Goal: Check status: Check status

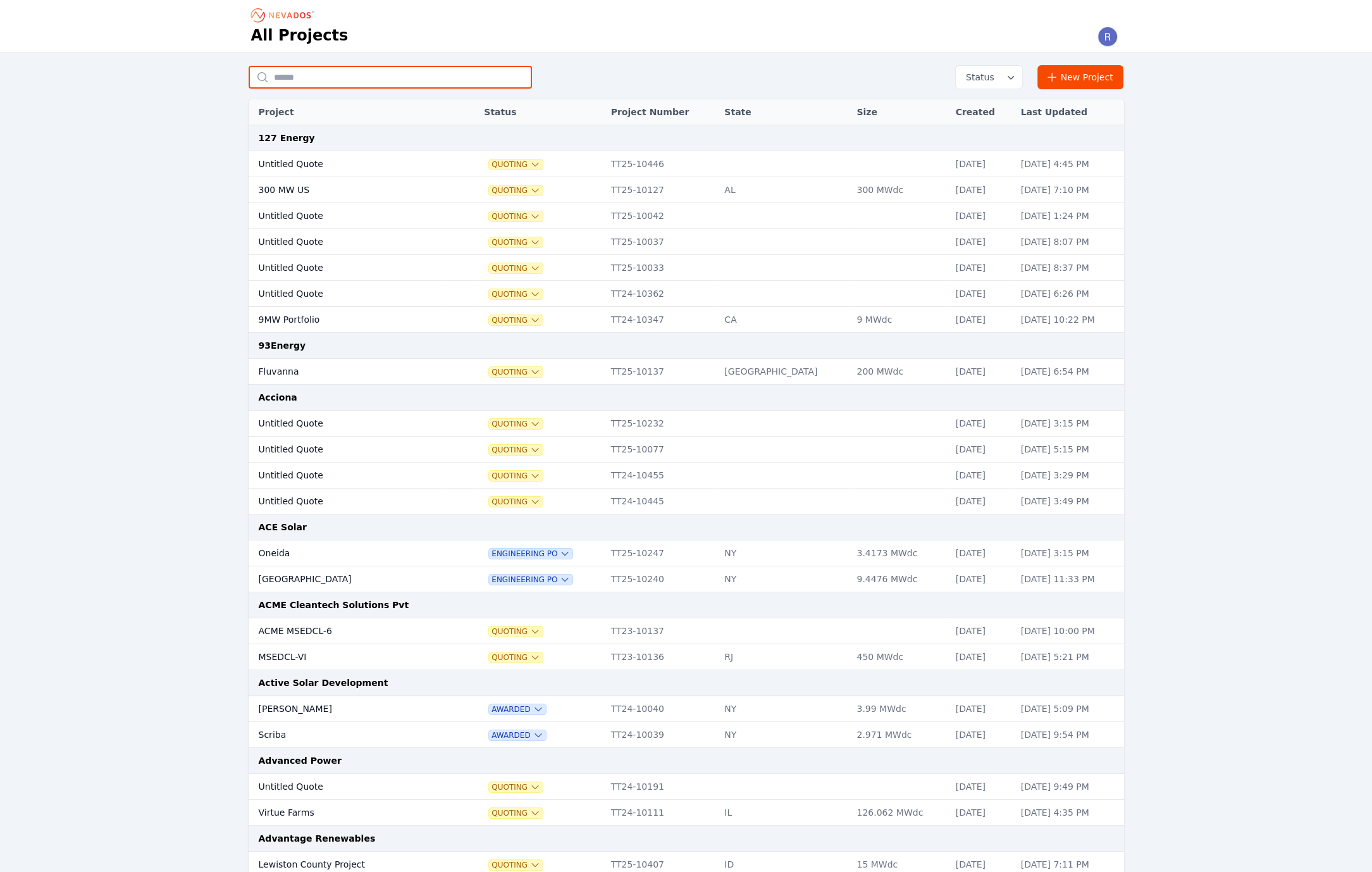
click at [350, 86] on input "text" at bounding box center [390, 77] width 284 height 23
type input "*********"
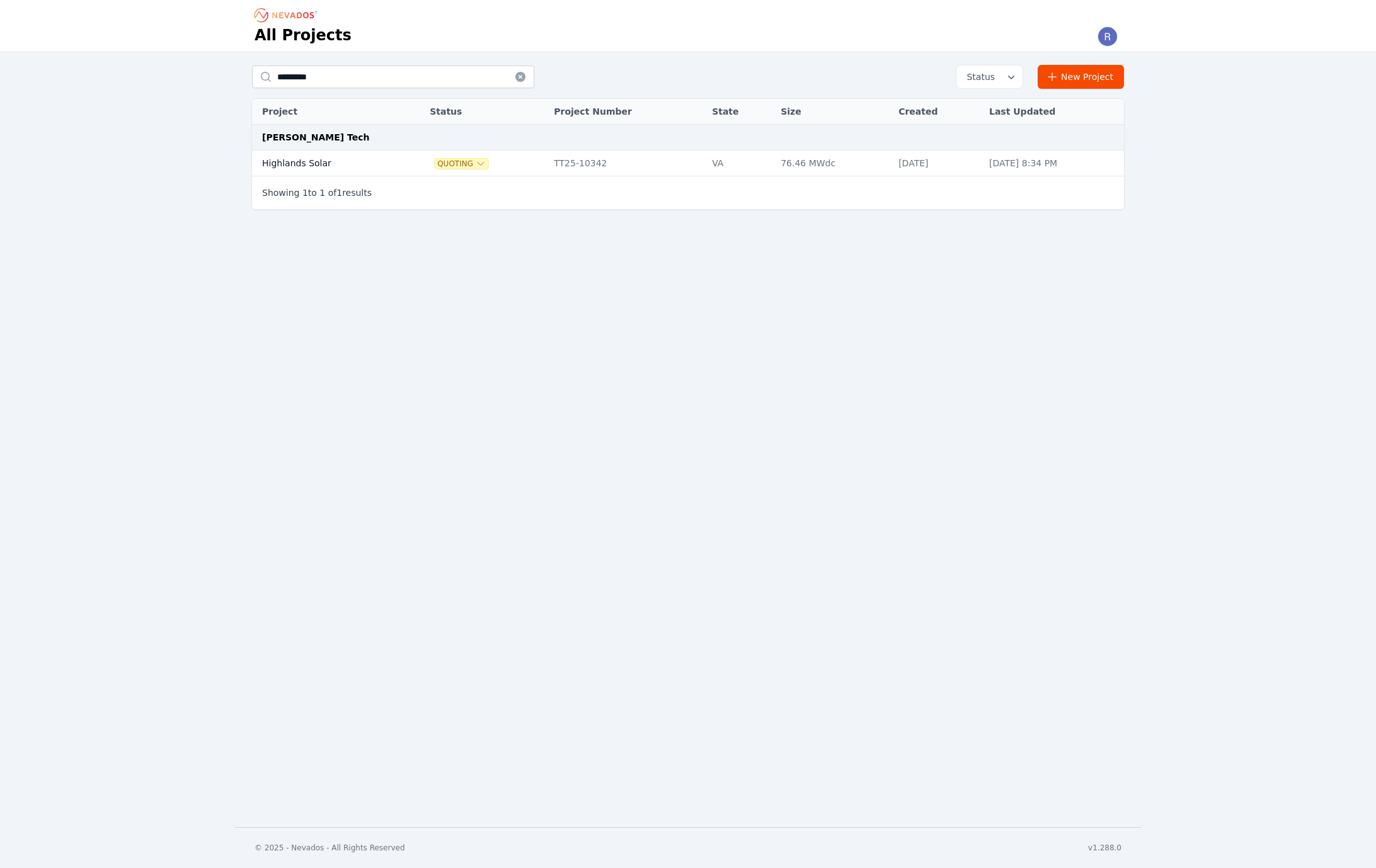
click at [386, 162] on td "Highlands Solar" at bounding box center [327, 163] width 149 height 26
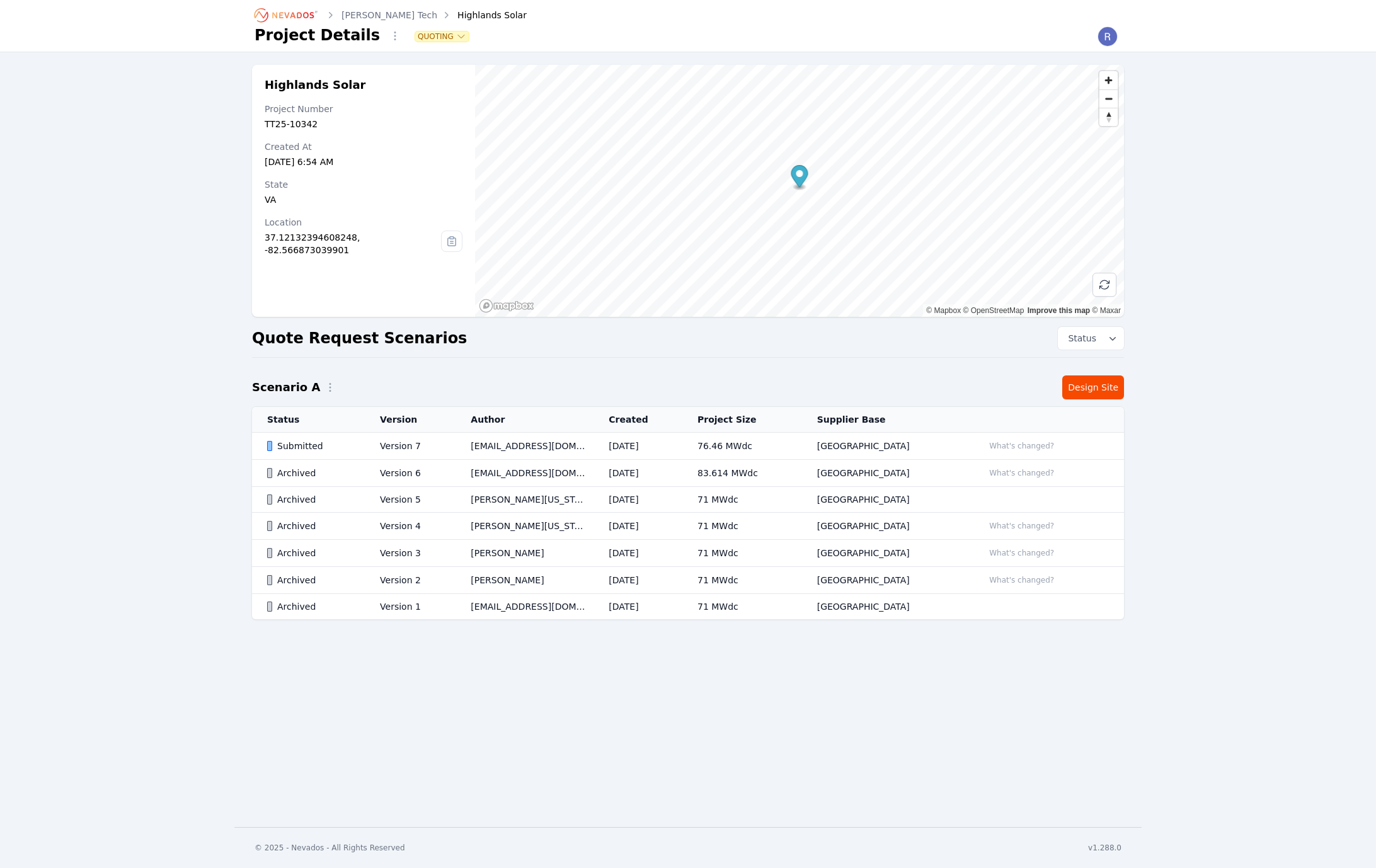
click at [578, 443] on td "[EMAIL_ADDRESS][DOMAIN_NAME]" at bounding box center [524, 446] width 138 height 27
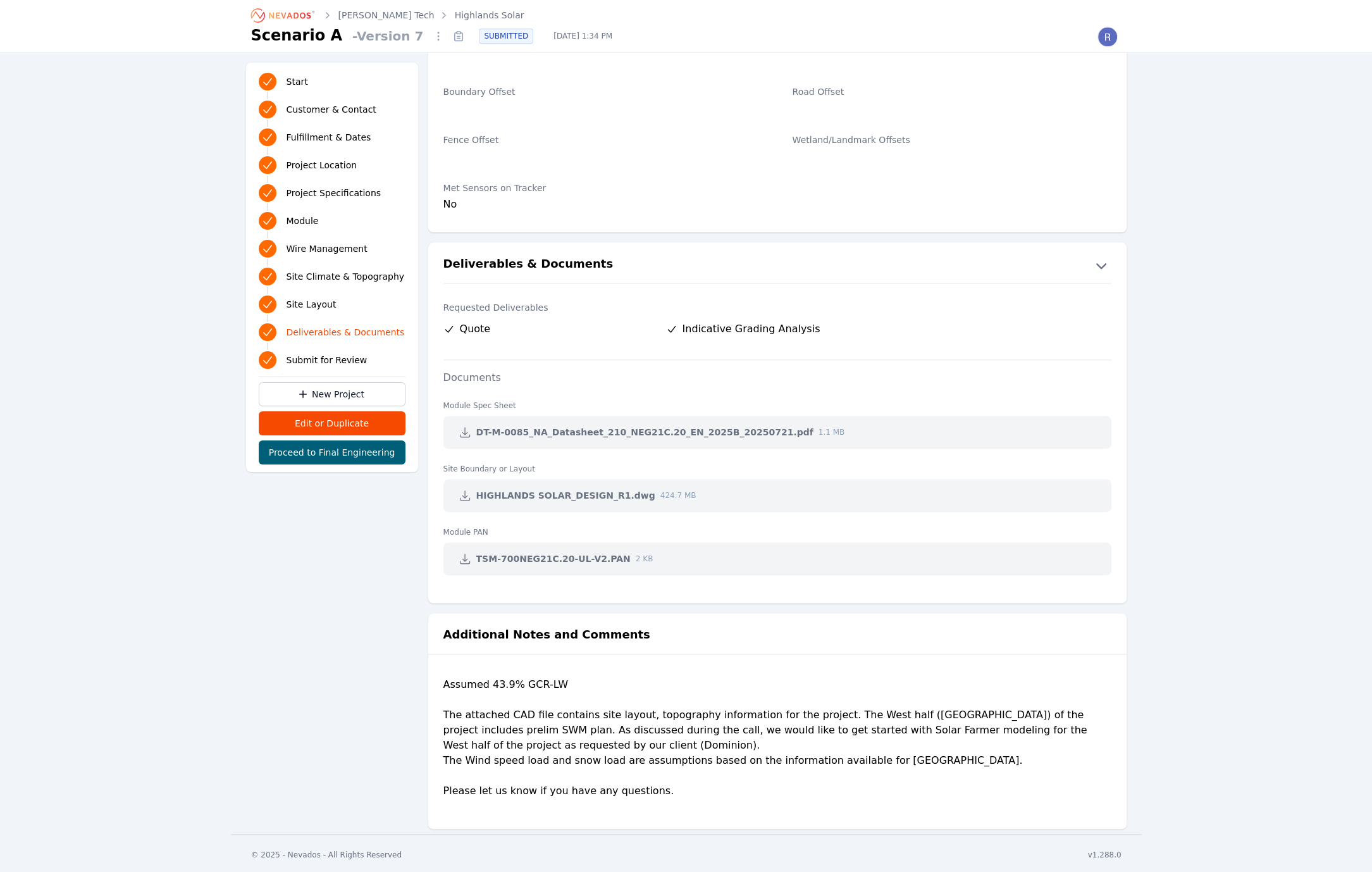
scroll to position [2316, 0]
click at [468, 490] on icon at bounding box center [465, 495] width 13 height 13
click at [612, 732] on div "Assumed 43.9% GCR-LW The attached CAD file contains site layout, topography inf…" at bounding box center [778, 742] width 668 height 132
click at [668, 713] on div "Assumed 43.9% GCR-LW The attached CAD file contains site layout, topography inf…" at bounding box center [778, 742] width 668 height 132
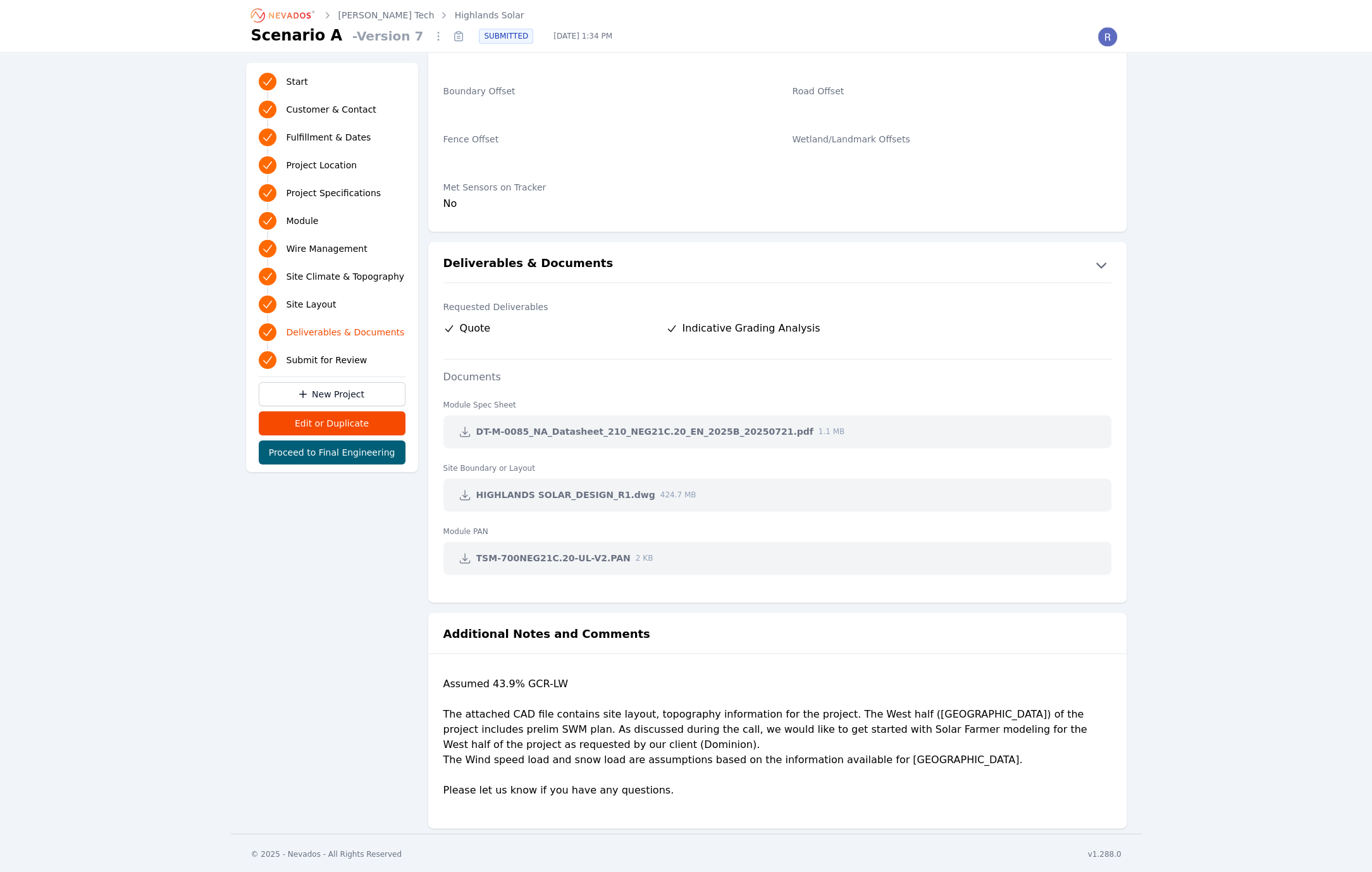
click at [1034, 735] on div "Assumed 43.9% GCR-LW The attached CAD file contains site layout, topography inf…" at bounding box center [778, 742] width 668 height 132
click at [913, 757] on div "Assumed 43.9% GCR-LW The attached CAD file contains site layout, topography inf…" at bounding box center [778, 742] width 668 height 132
click at [981, 736] on div "Assumed 43.9% GCR-LW The attached CAD file contains site layout, topography inf…" at bounding box center [778, 742] width 668 height 132
click at [981, 735] on div "Assumed 43.9% GCR-LW The attached CAD file contains site layout, topography inf…" at bounding box center [778, 742] width 668 height 132
click at [576, 726] on div "Assumed 43.9% GCR-LW The attached CAD file contains site layout, topography inf…" at bounding box center [778, 742] width 668 height 132
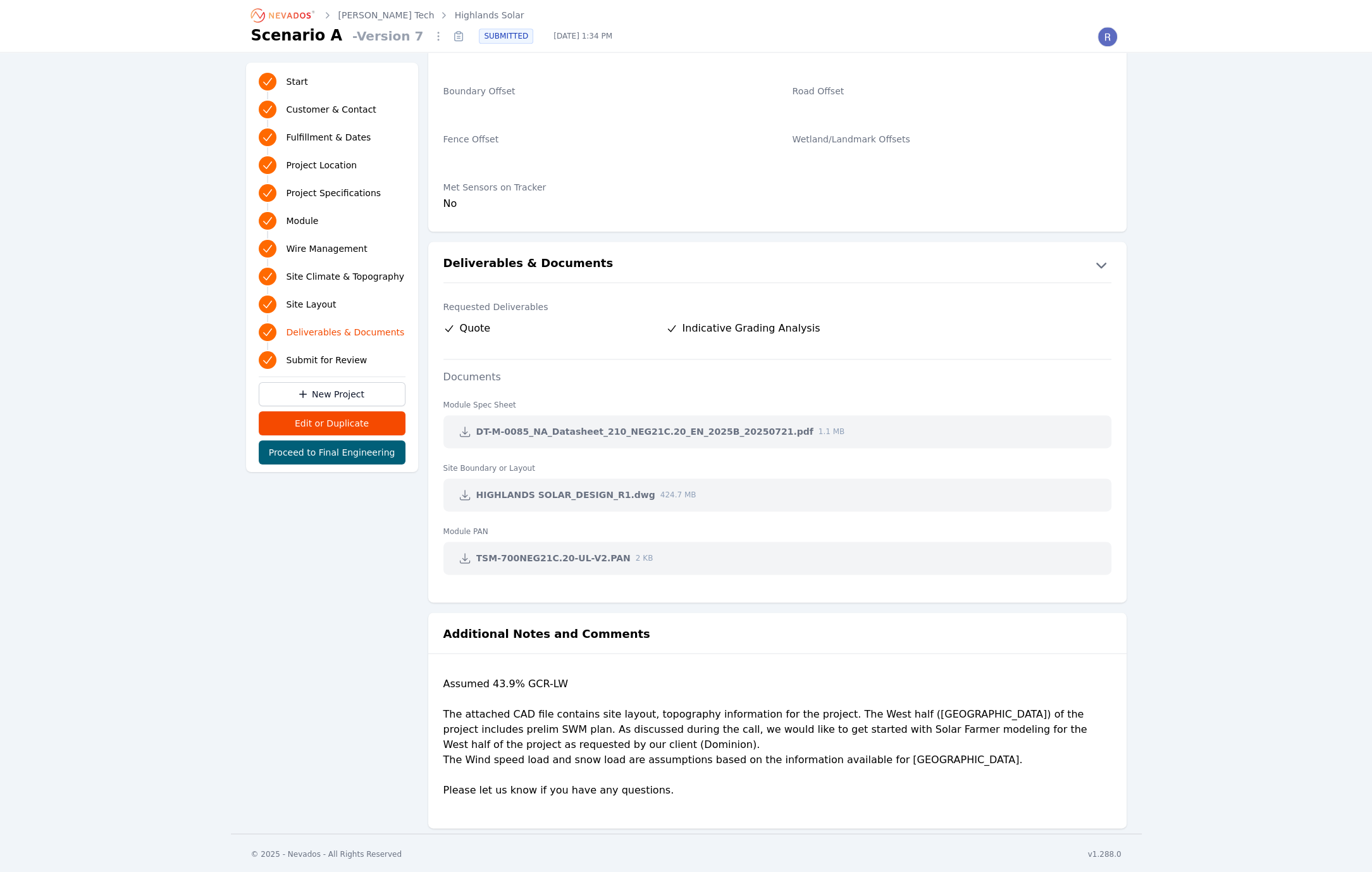
click at [561, 751] on div "Assumed 43.9% GCR-LW The attached CAD file contains site layout, topography inf…" at bounding box center [778, 742] width 668 height 132
click at [657, 741] on div "Assumed 43.9% GCR-LW The attached CAD file contains site layout, topography inf…" at bounding box center [778, 742] width 668 height 132
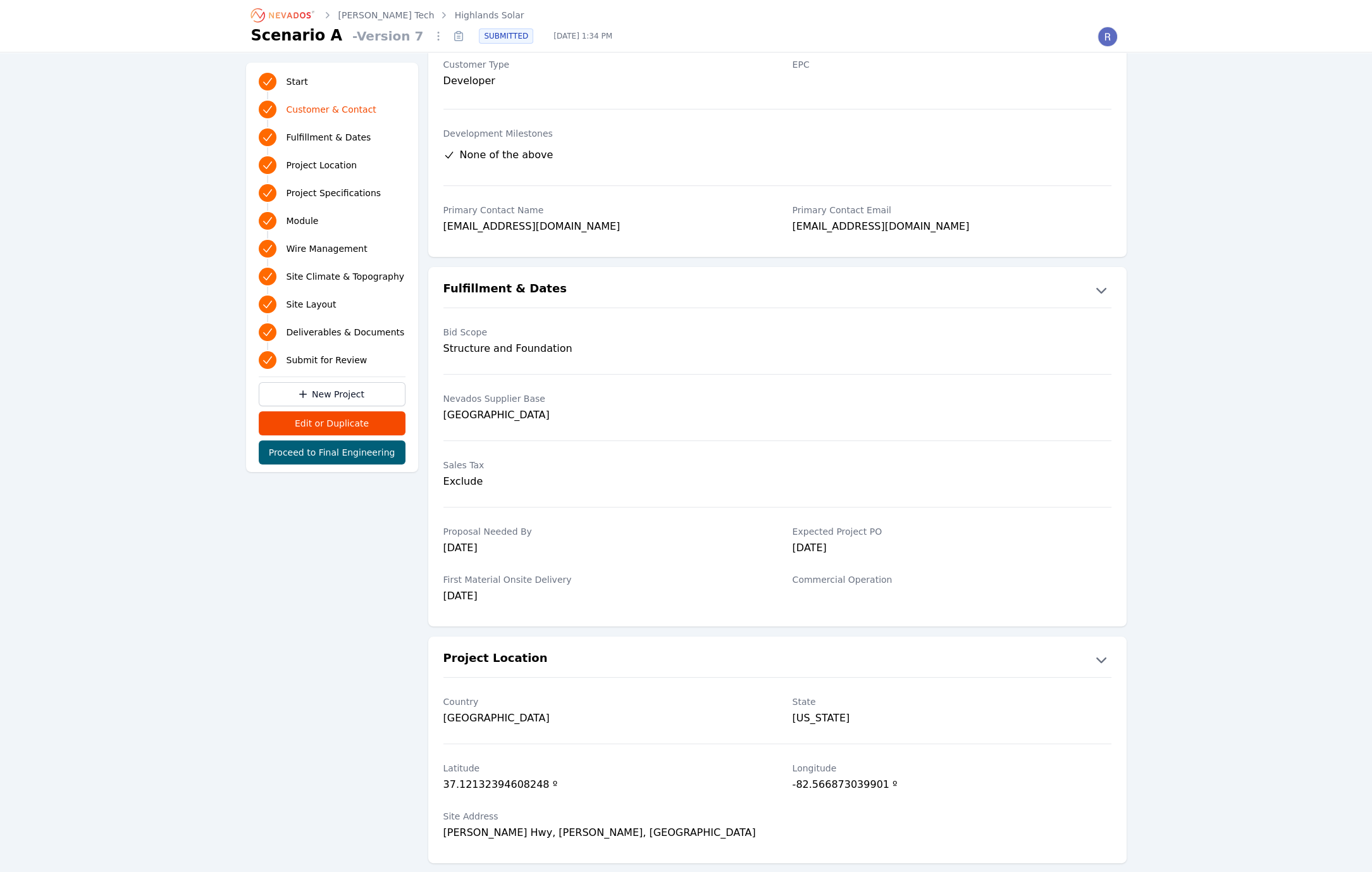
scroll to position [0, 0]
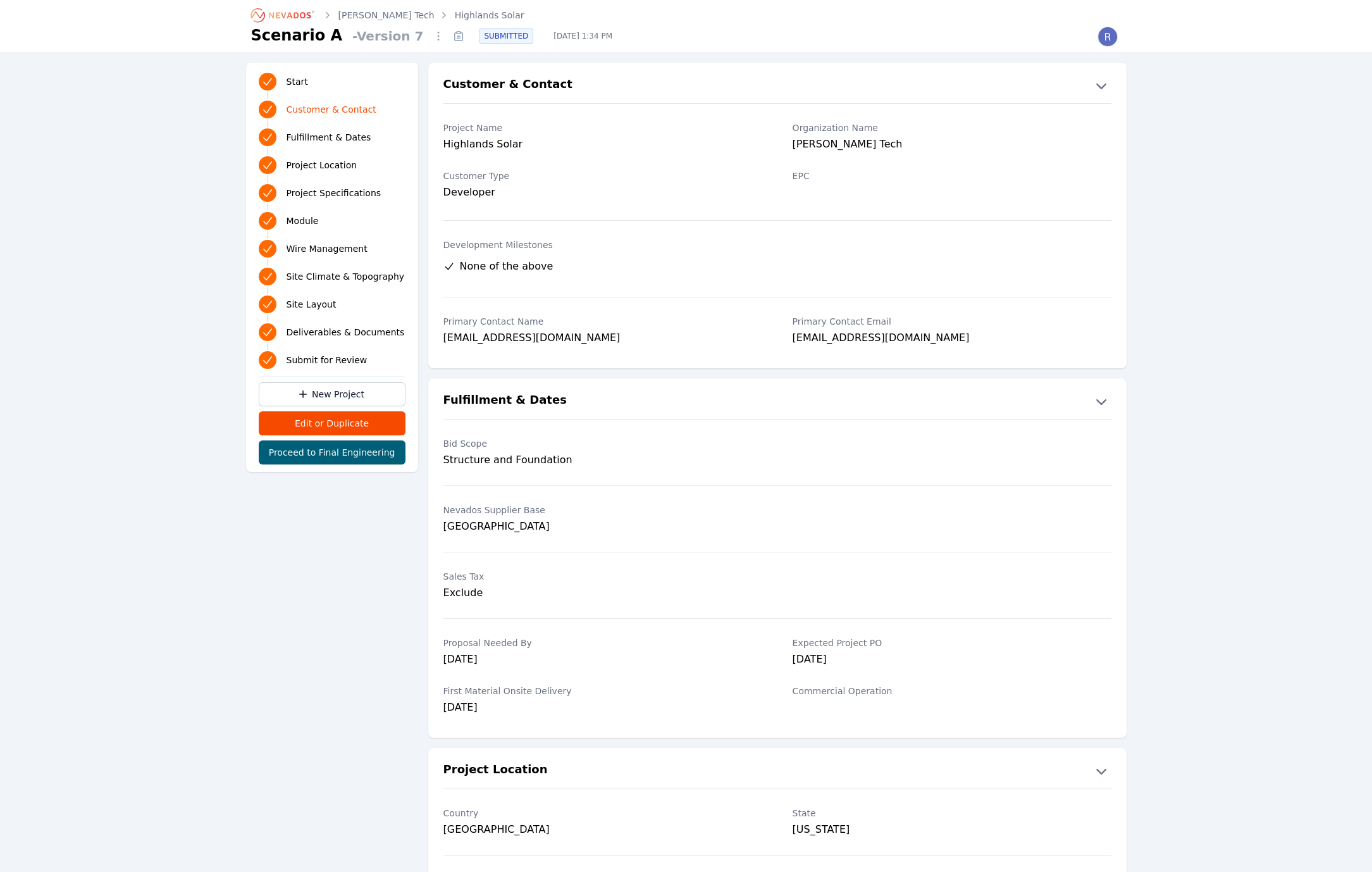
click at [455, 12] on link "Highlands Solar" at bounding box center [490, 16] width 69 height 13
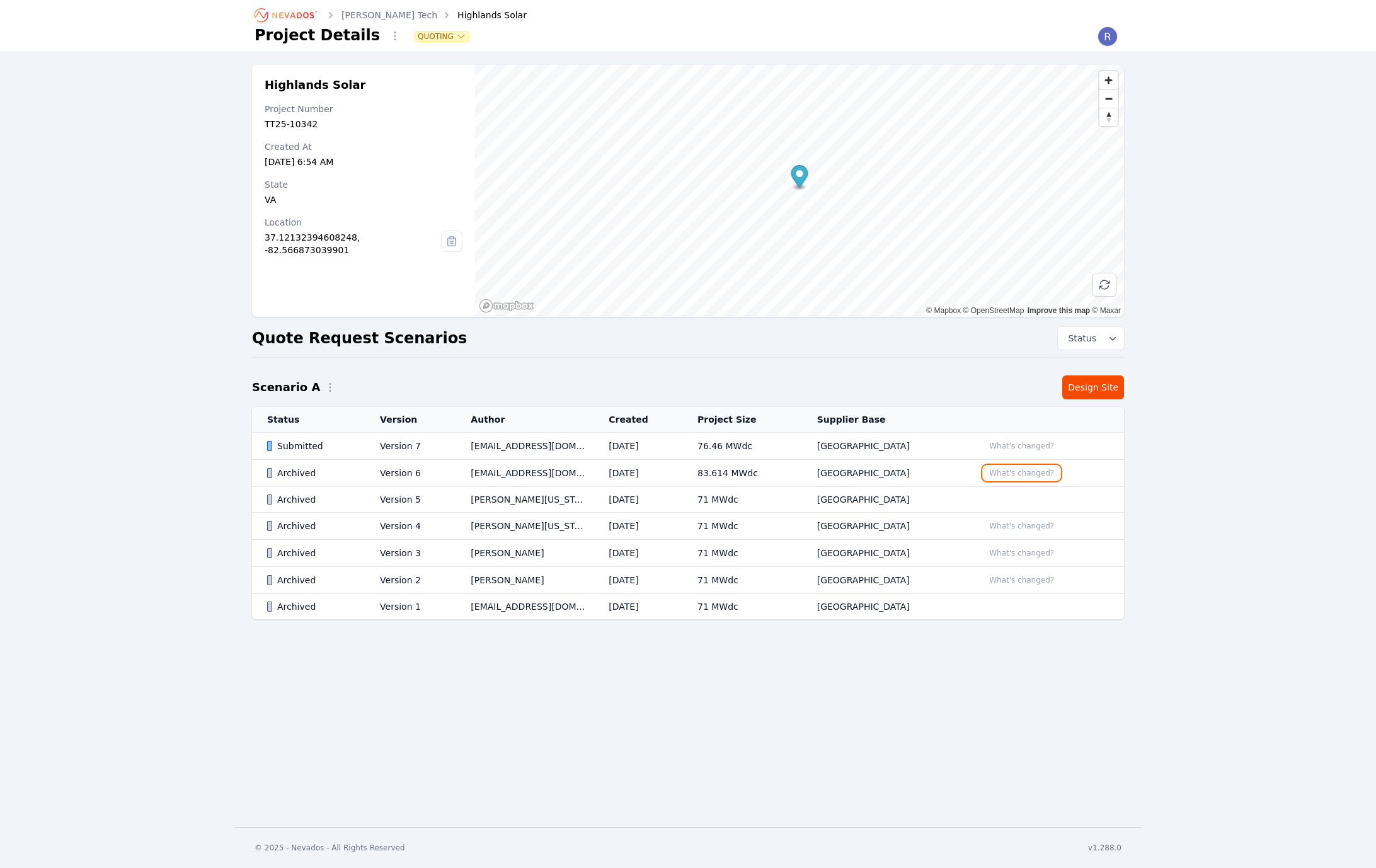
click at [1031, 471] on button "What's changed?" at bounding box center [1022, 473] width 76 height 14
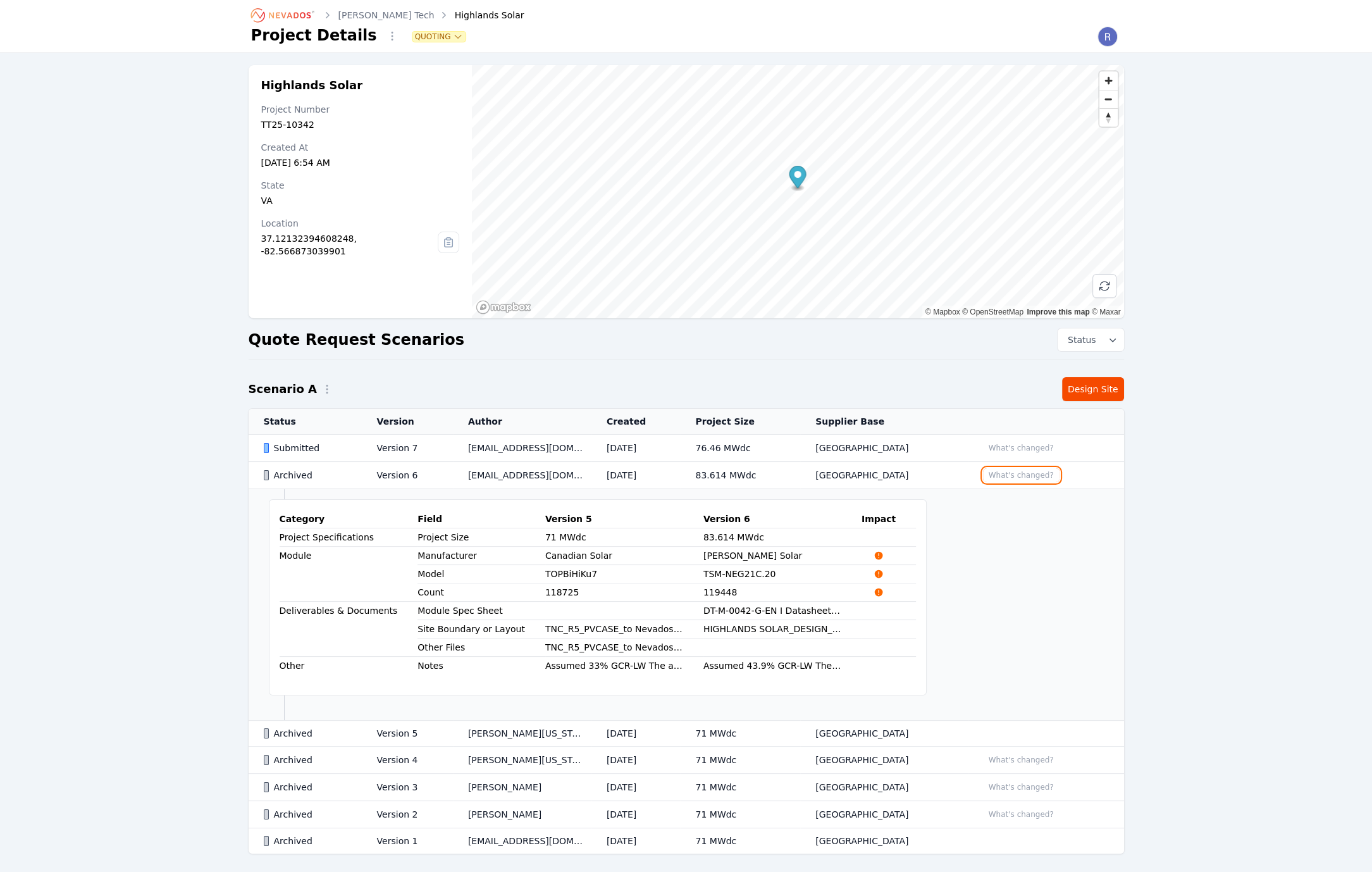
click at [1009, 478] on button "What's changed?" at bounding box center [1021, 476] width 76 height 14
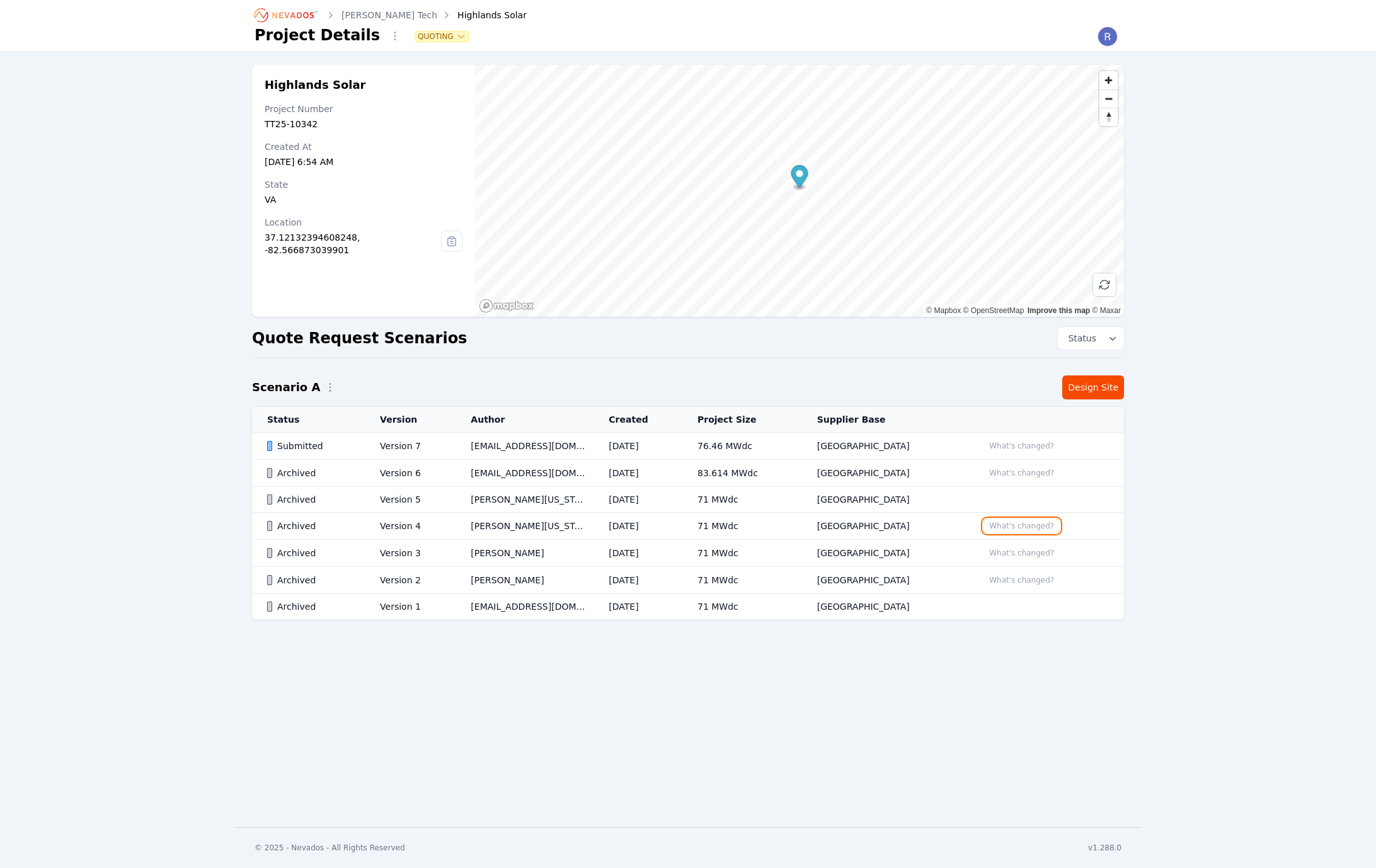
click at [1017, 526] on button "What's changed?" at bounding box center [1022, 526] width 76 height 14
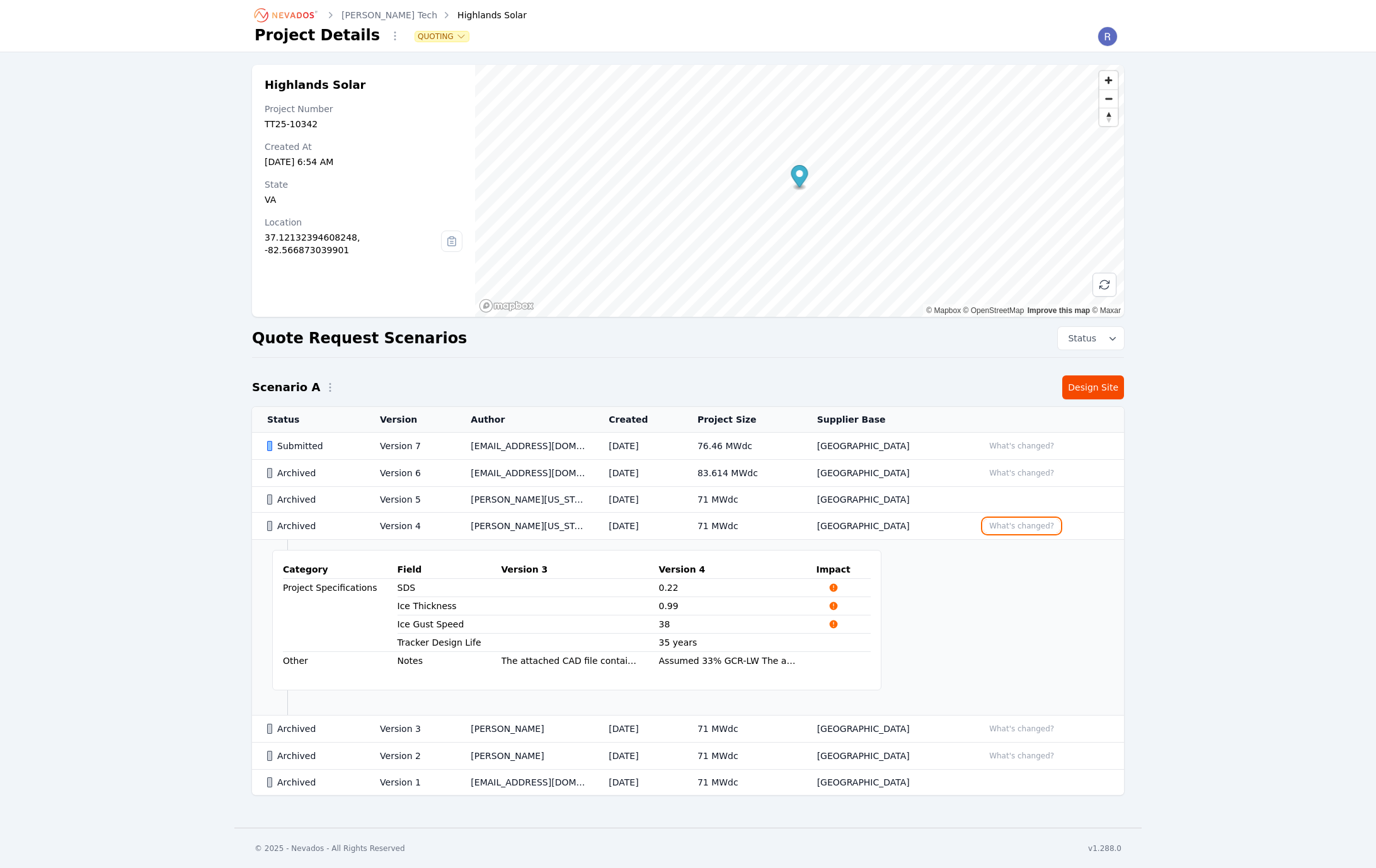
click at [1017, 526] on button "What's changed?" at bounding box center [1022, 526] width 76 height 14
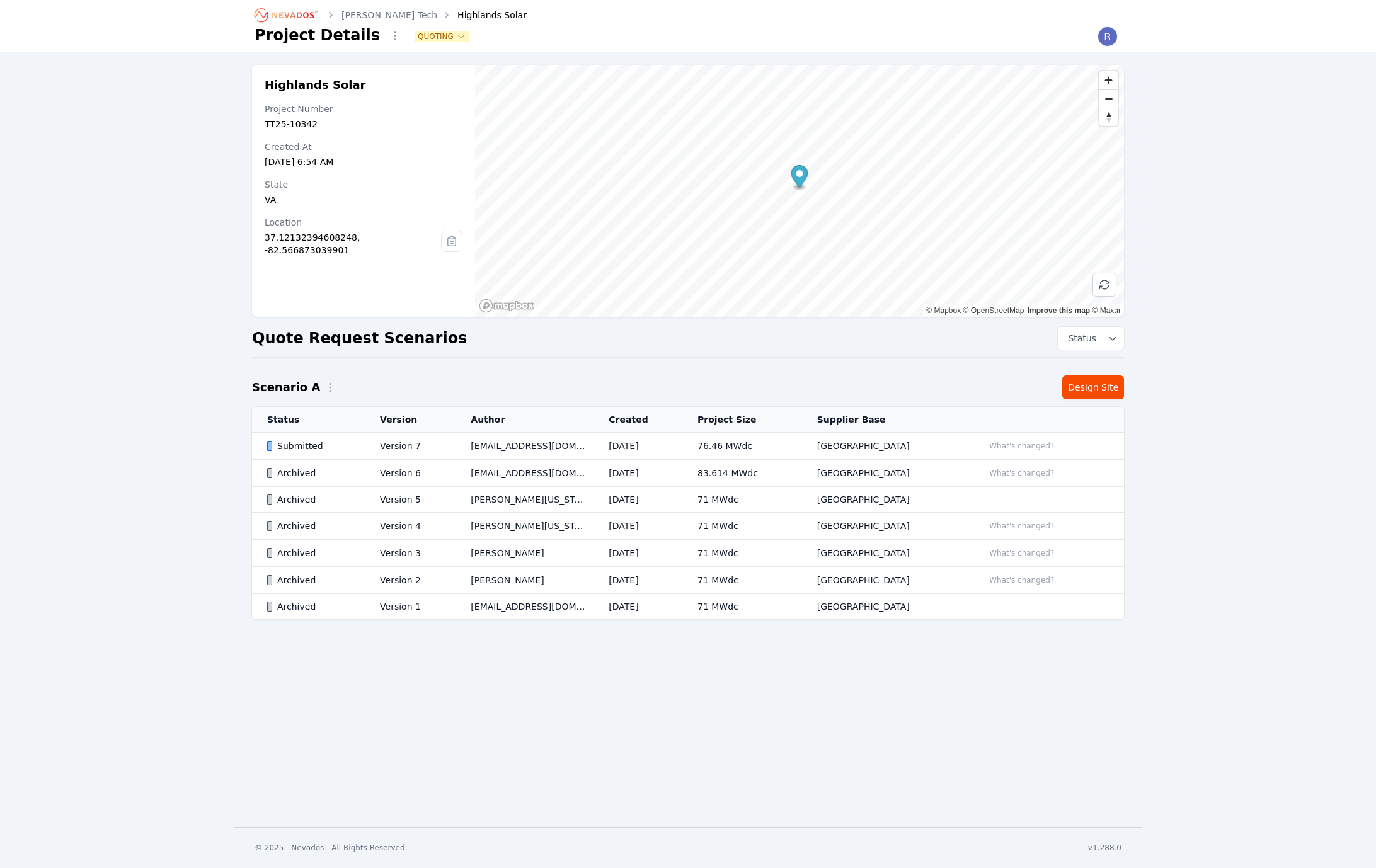
click at [998, 465] on td "What's changed?" at bounding box center [1046, 473] width 156 height 27
click at [672, 465] on td "[DATE]" at bounding box center [638, 473] width 89 height 27
click at [1015, 478] on button "What's changed?" at bounding box center [1022, 473] width 76 height 14
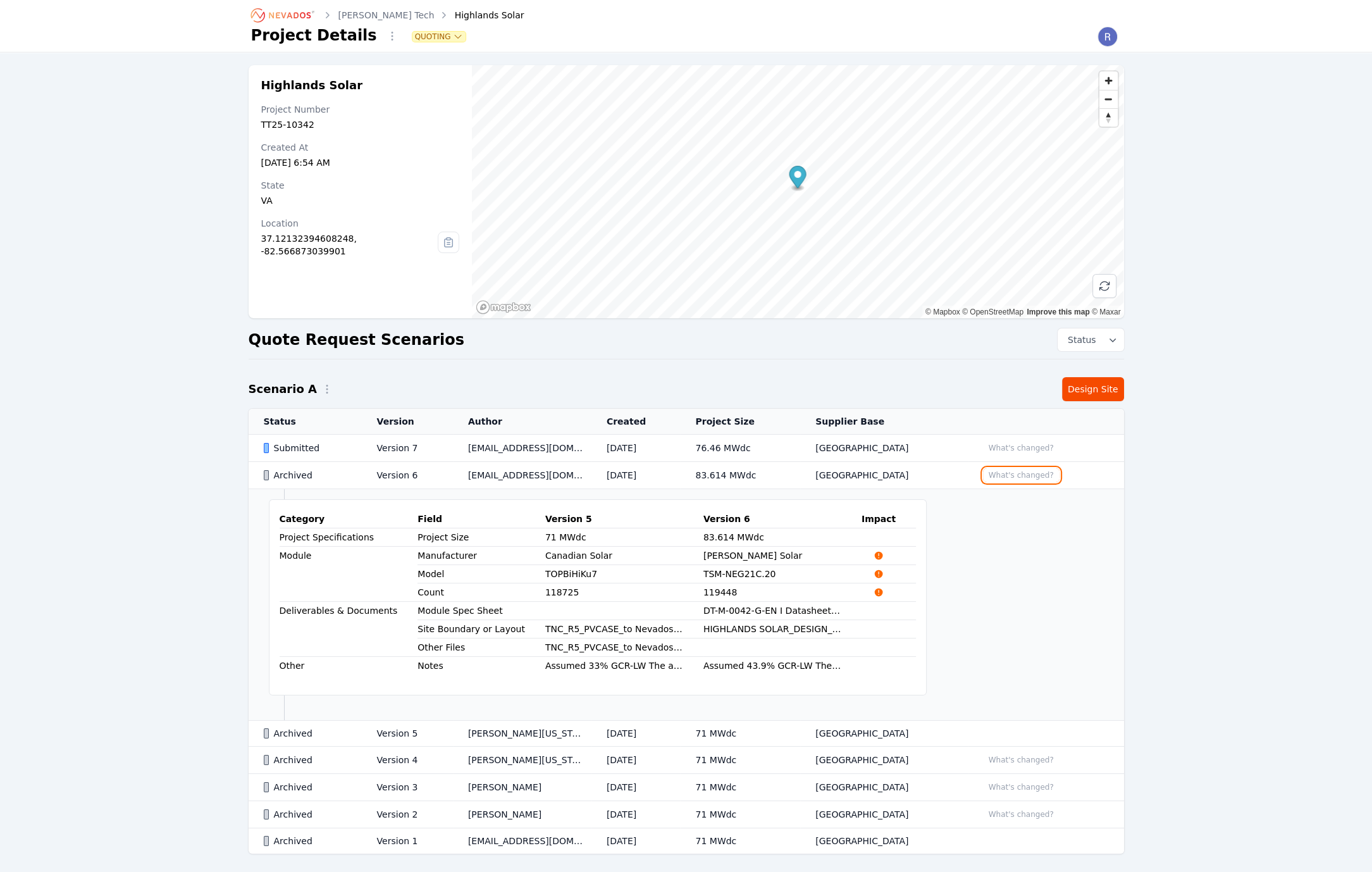
scroll to position [52, 0]
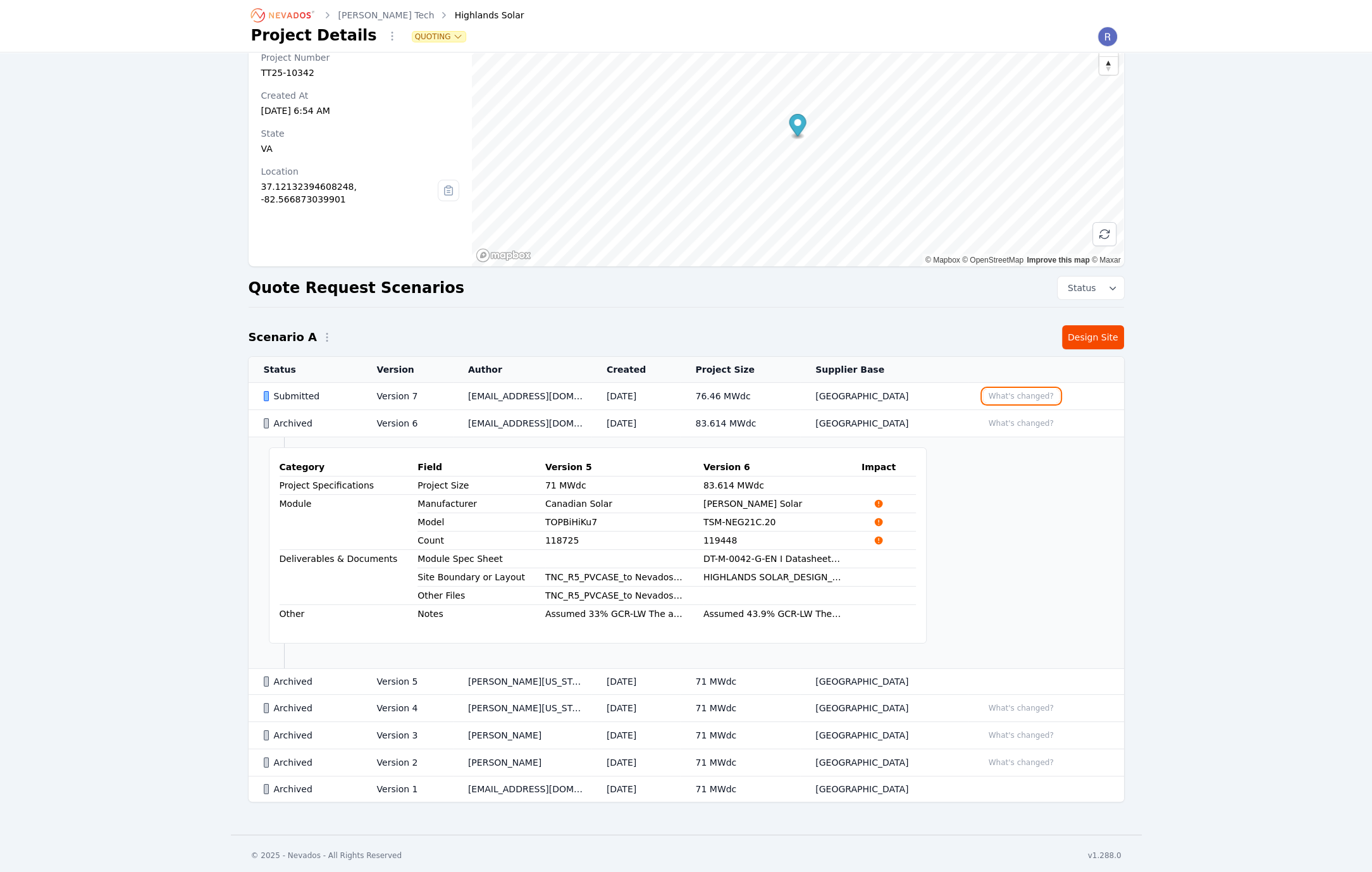
click at [1025, 398] on button "What's changed?" at bounding box center [1021, 396] width 76 height 14
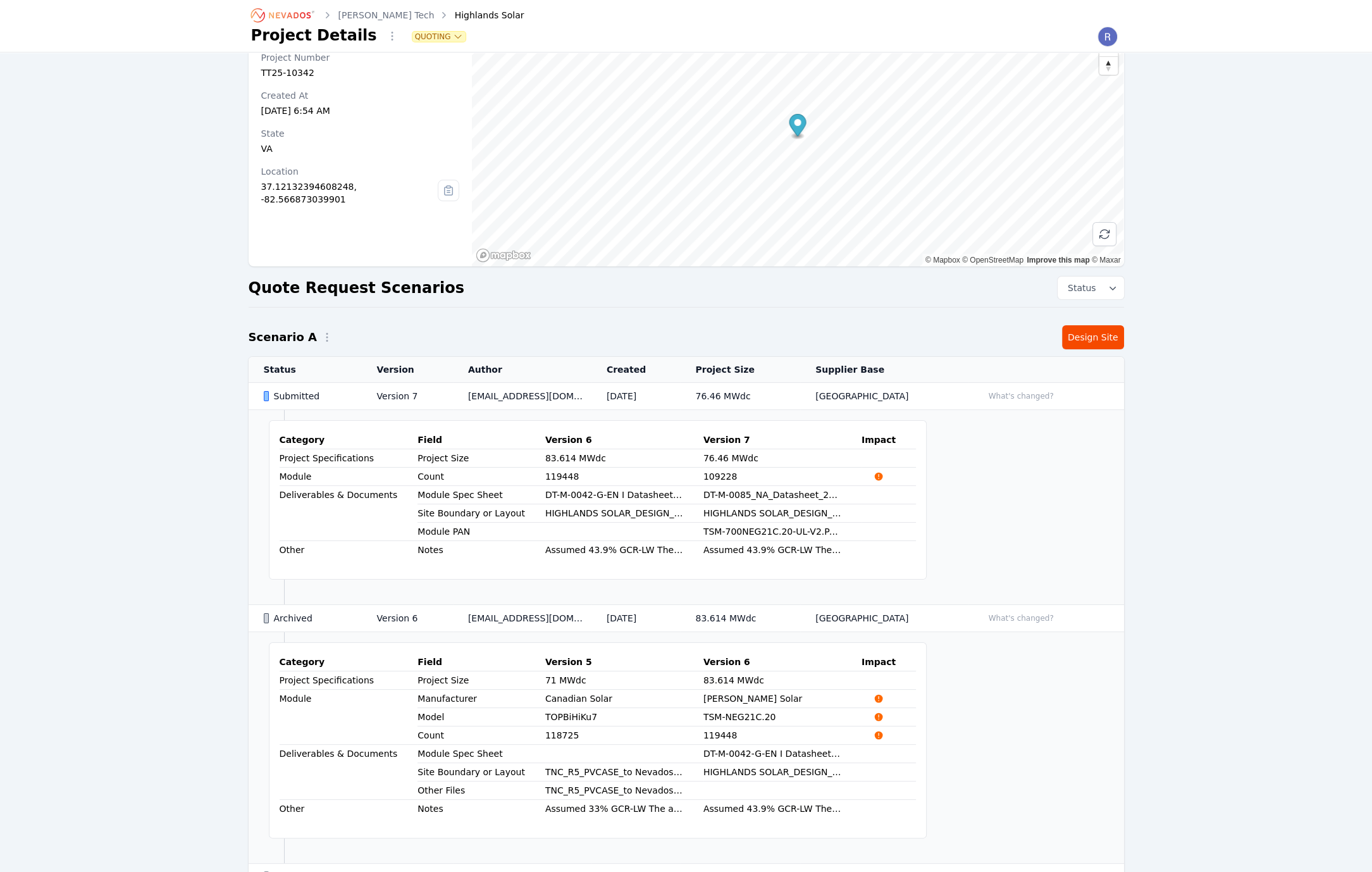
click at [448, 395] on td "Version 7" at bounding box center [407, 396] width 91 height 27
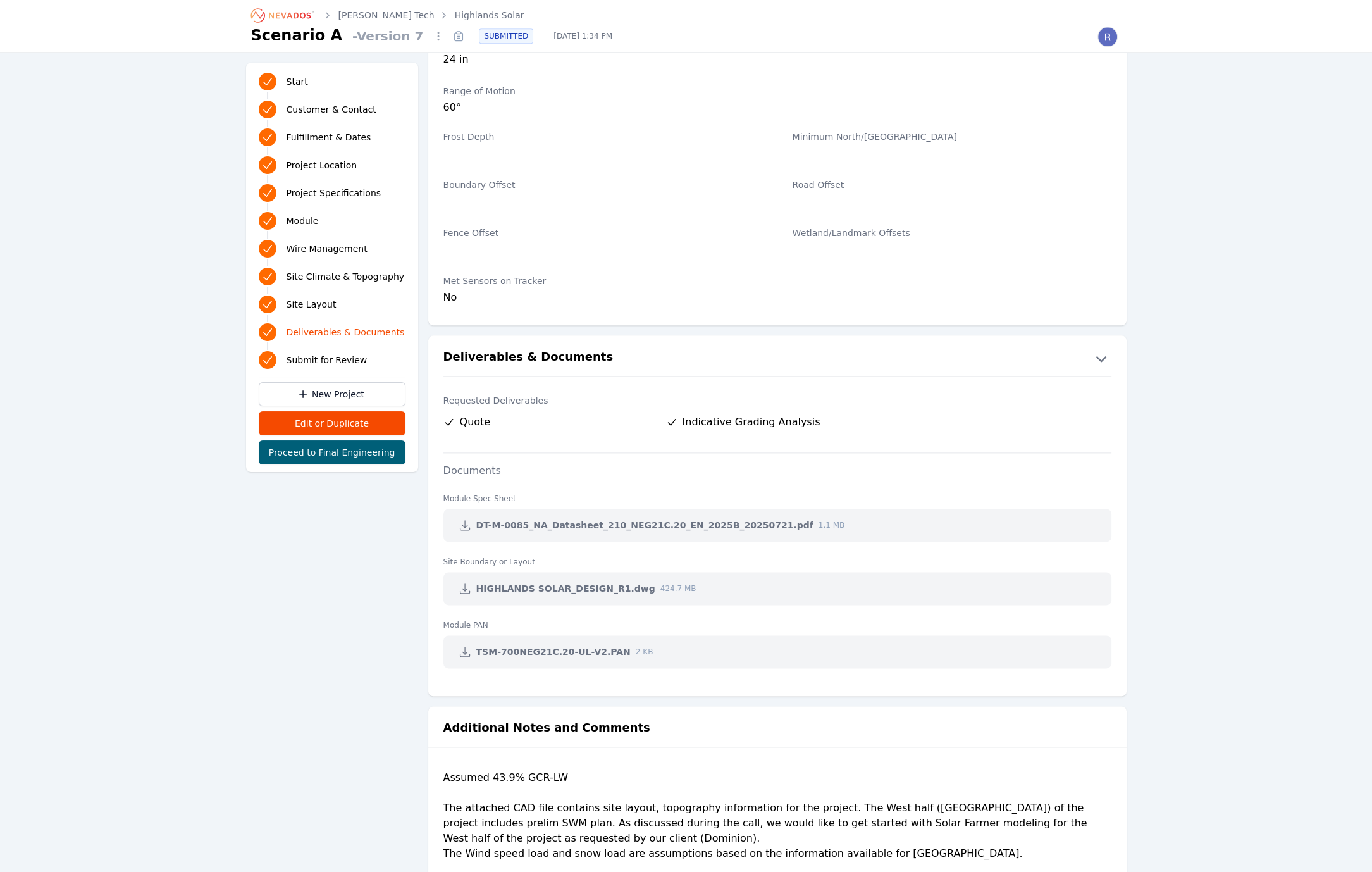
scroll to position [2316, 0]
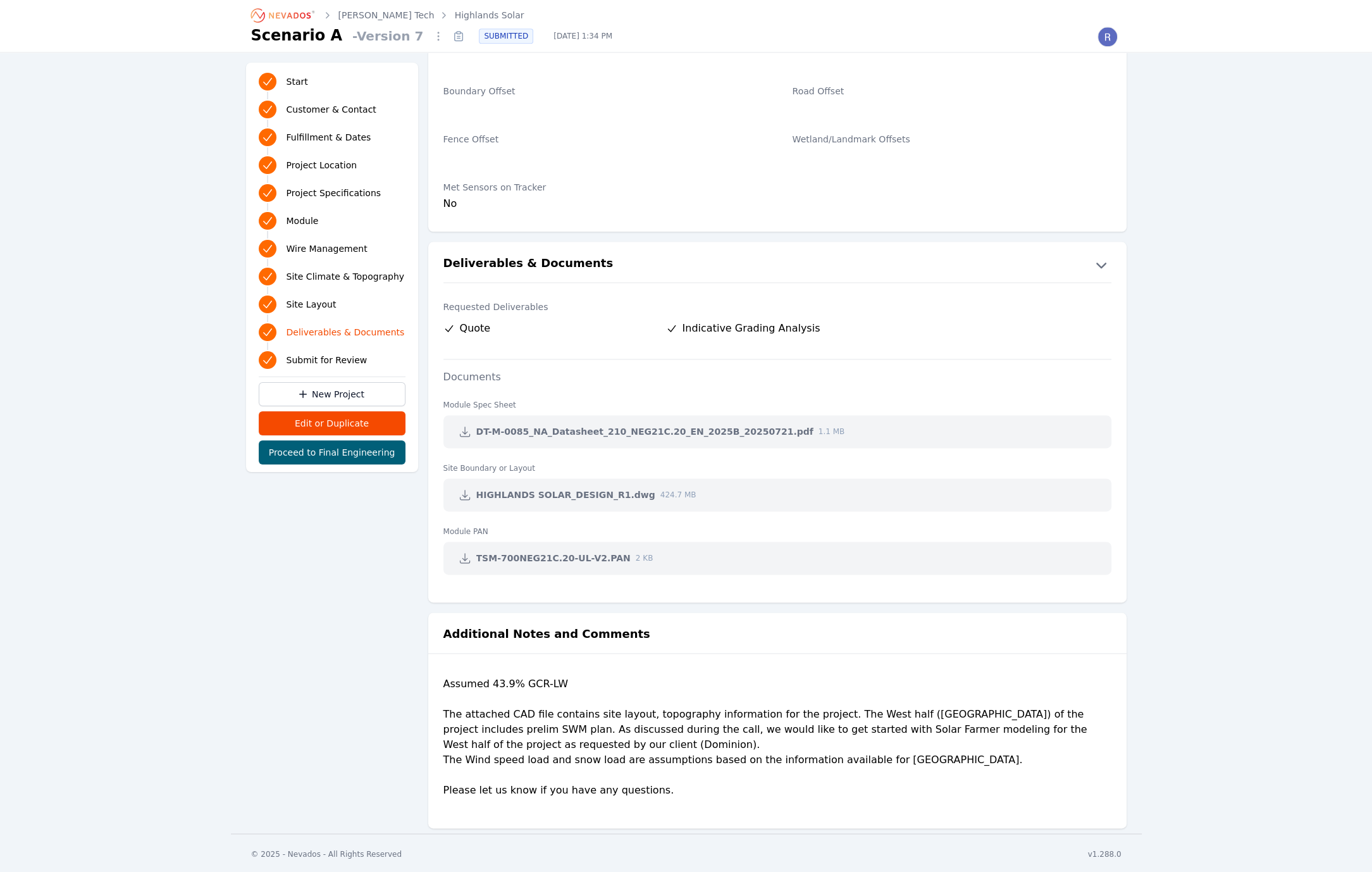
click at [462, 432] on icon at bounding box center [465, 432] width 13 height 13
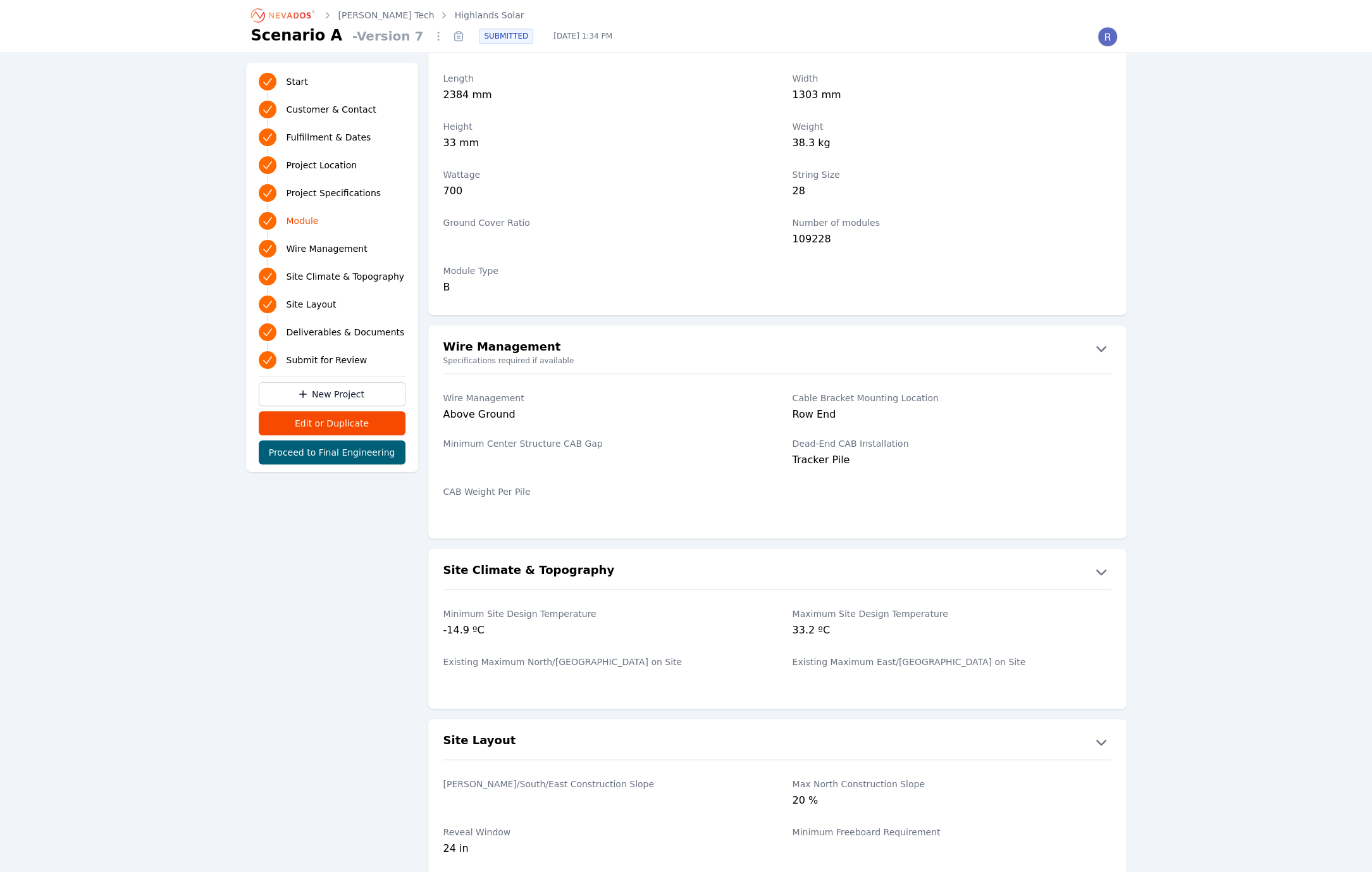
scroll to position [1367, 0]
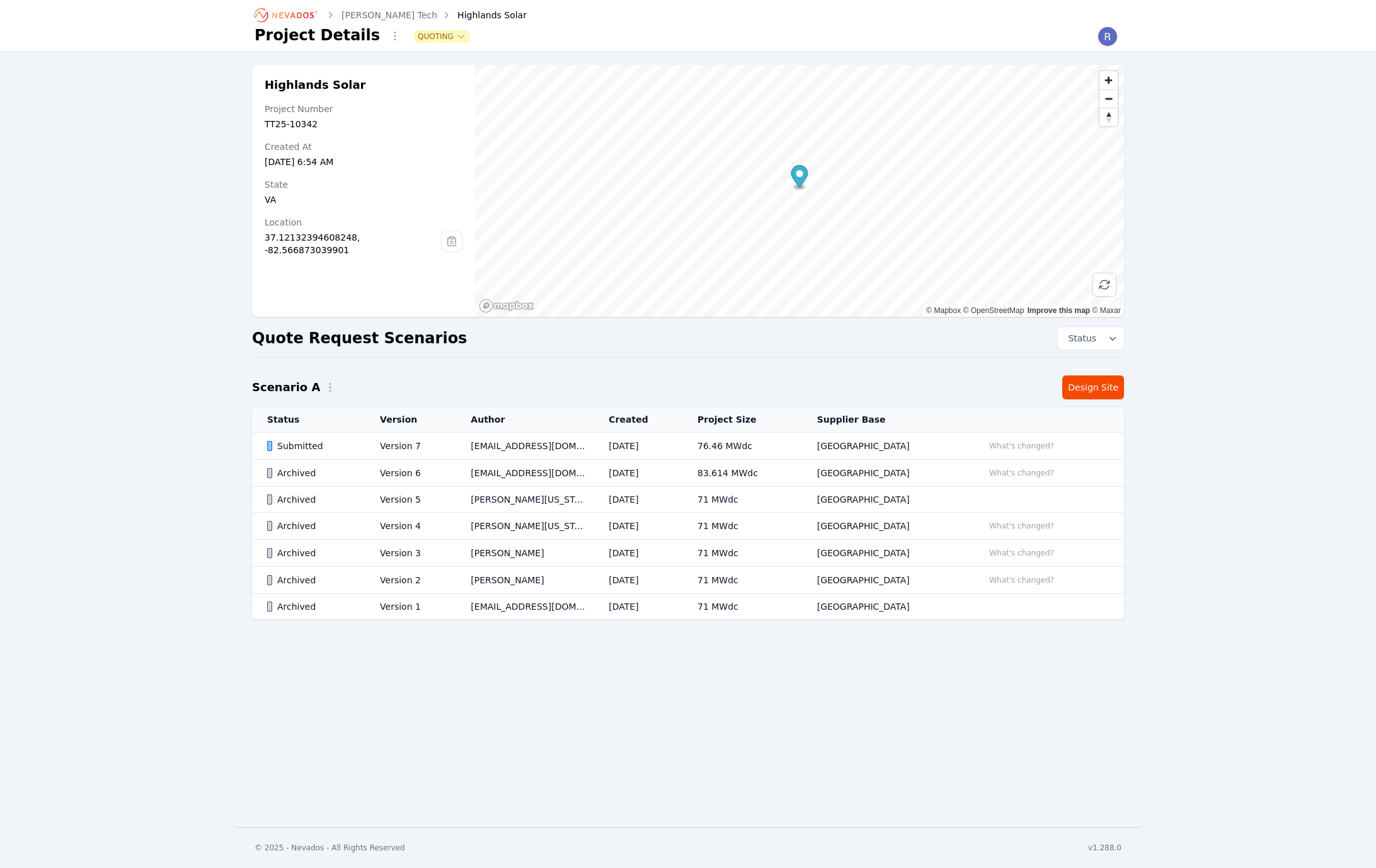
click at [723, 495] on td "71 MWdc" at bounding box center [742, 500] width 120 height 26
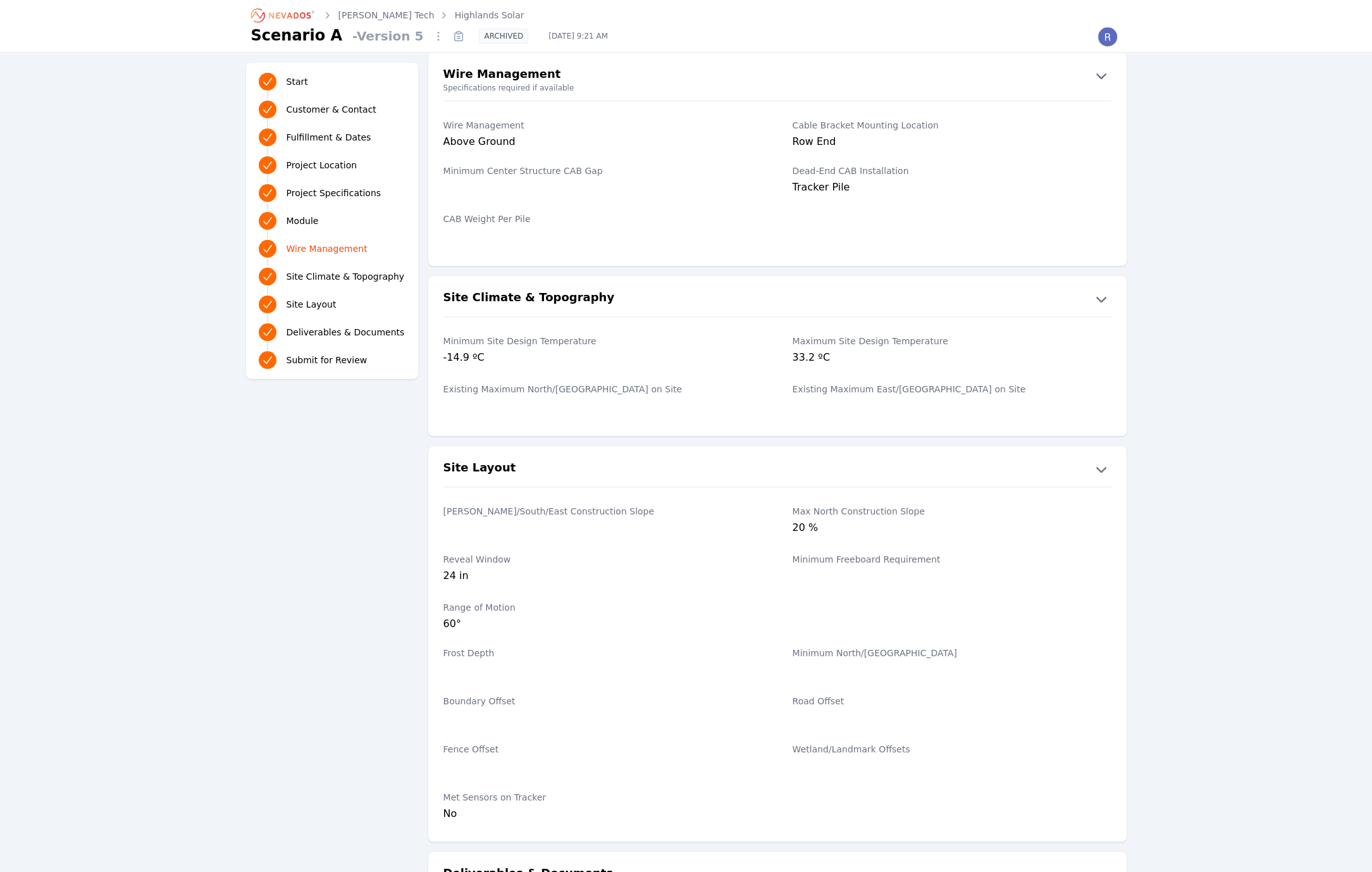
scroll to position [1653, 0]
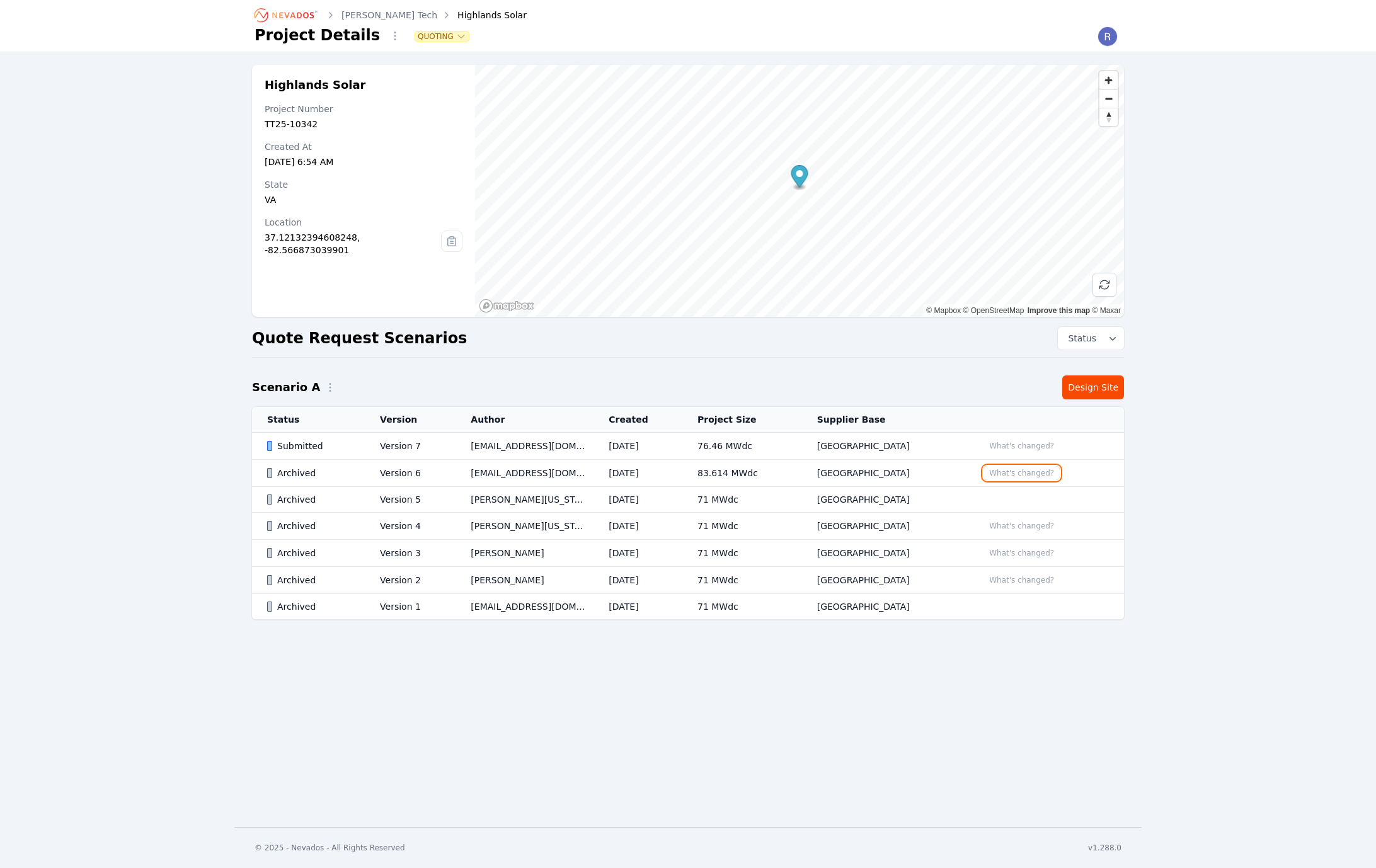
click at [1012, 469] on button "What's changed?" at bounding box center [1022, 473] width 76 height 14
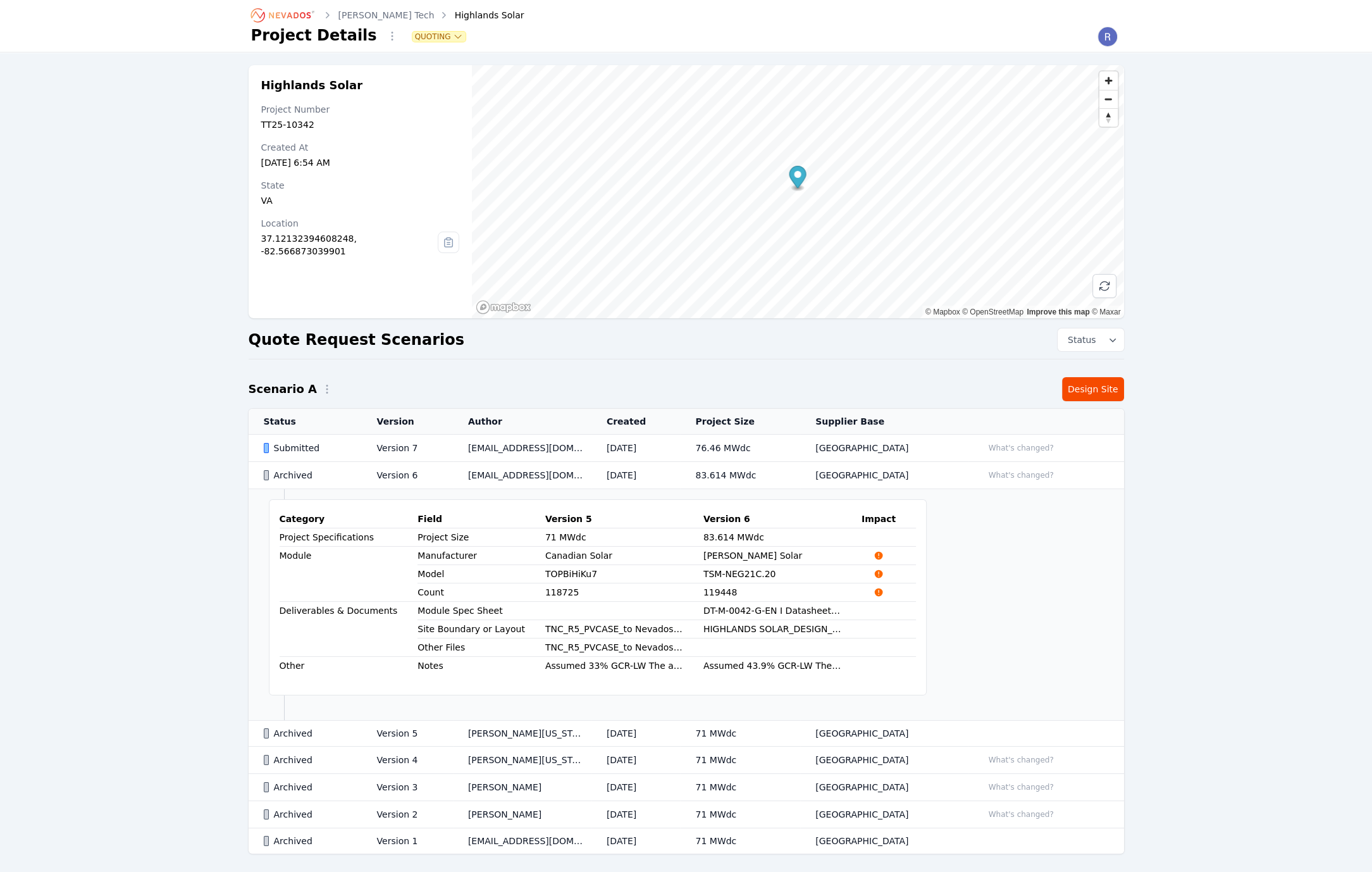
click at [744, 662] on td "Assumed 43.9% GCR-LW The attached CAD file contains site layout and topography …" at bounding box center [783, 666] width 158 height 18
click at [754, 662] on td "Assumed 43.9% GCR-LW The attached CAD file contains site layout and topography …" at bounding box center [783, 666] width 158 height 18
click at [759, 665] on td "Assumed 43.9% GCR-LW The attached CAD file contains site layout and topography …" at bounding box center [783, 666] width 158 height 18
click at [773, 665] on td "Assumed 43.9% GCR-LW The attached CAD file contains site layout and topography …" at bounding box center [783, 666] width 158 height 18
click at [786, 663] on td "Assumed 43.9% GCR-LW The attached CAD file contains site layout and topography …" at bounding box center [783, 666] width 158 height 18
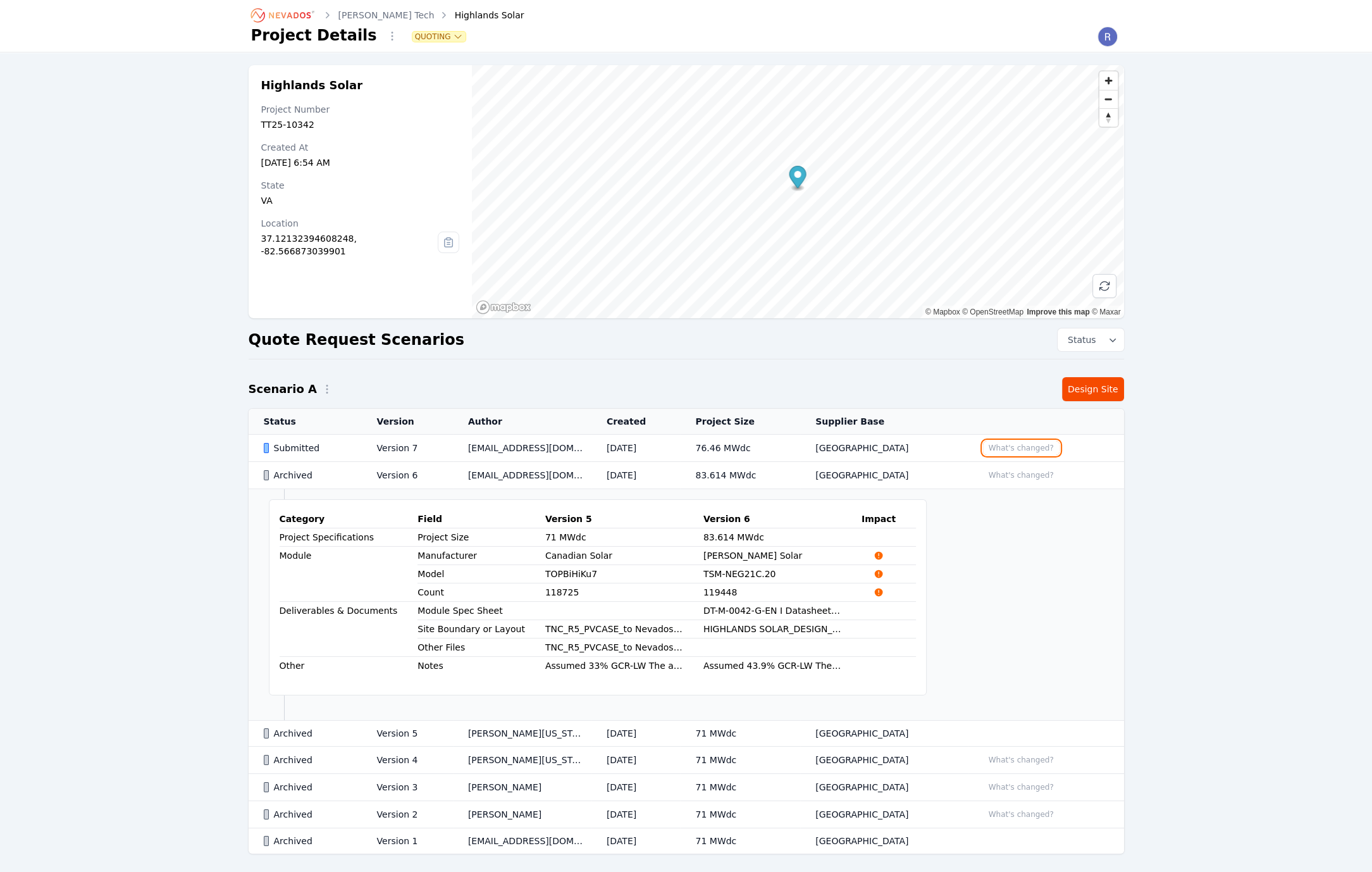
click at [1005, 452] on button "What's changed?" at bounding box center [1021, 448] width 76 height 14
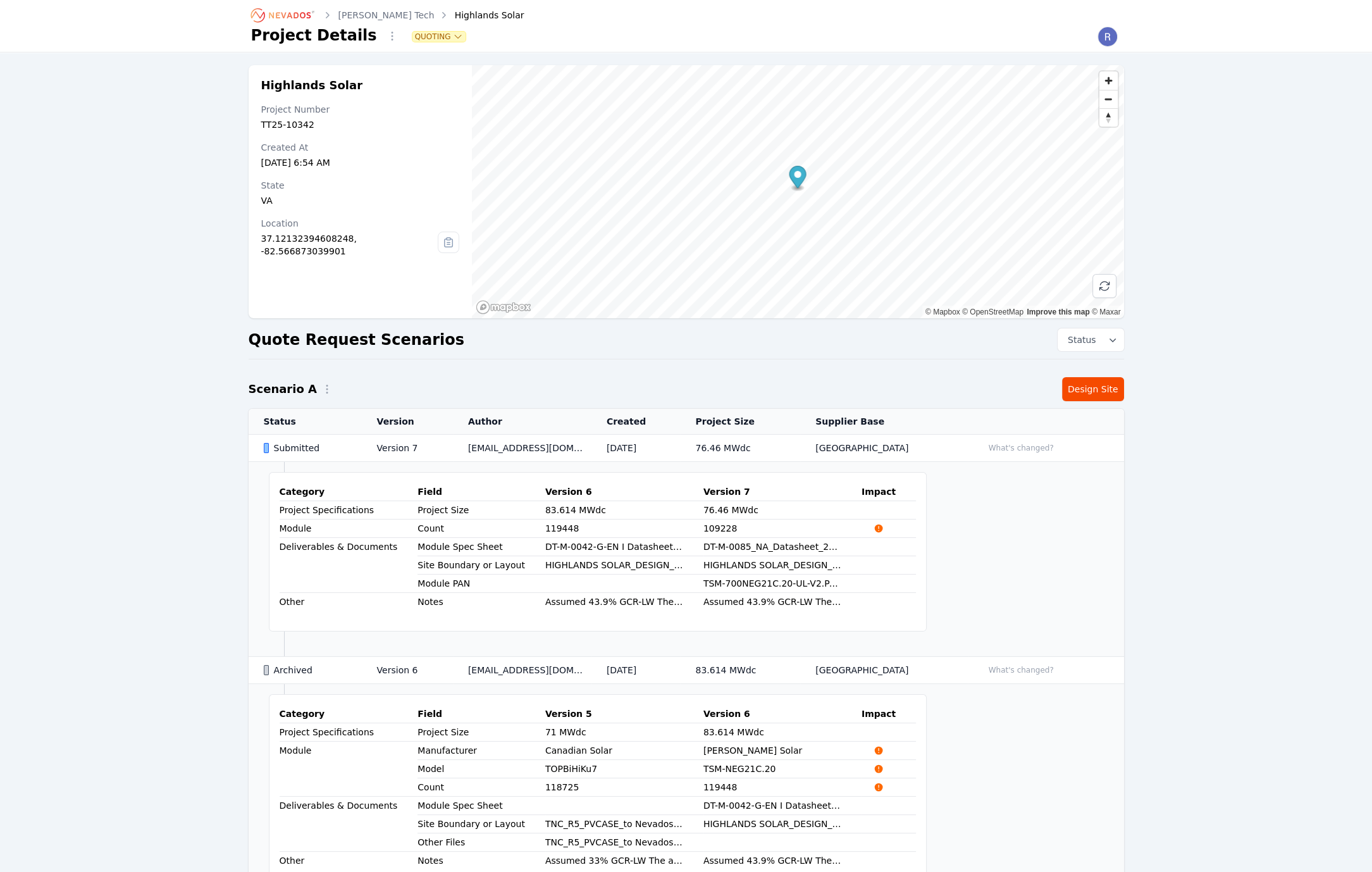
click at [776, 602] on td "Assumed 43.9% GCR-LW The attached CAD file contains site layout, topography inf…" at bounding box center [783, 602] width 158 height 18
click at [570, 447] on td "[EMAIL_ADDRESS][DOMAIN_NAME]" at bounding box center [522, 448] width 139 height 27
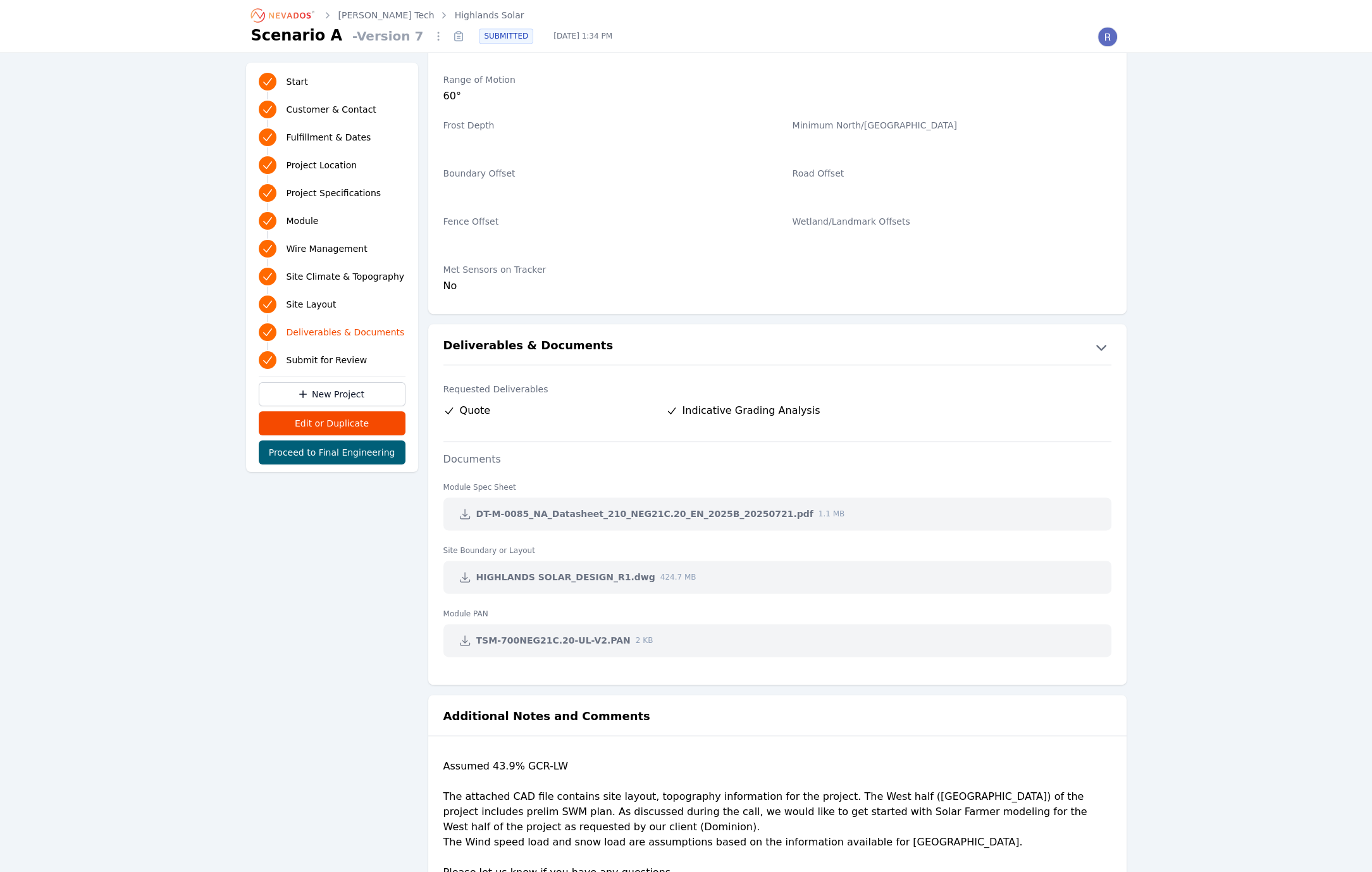
scroll to position [2316, 0]
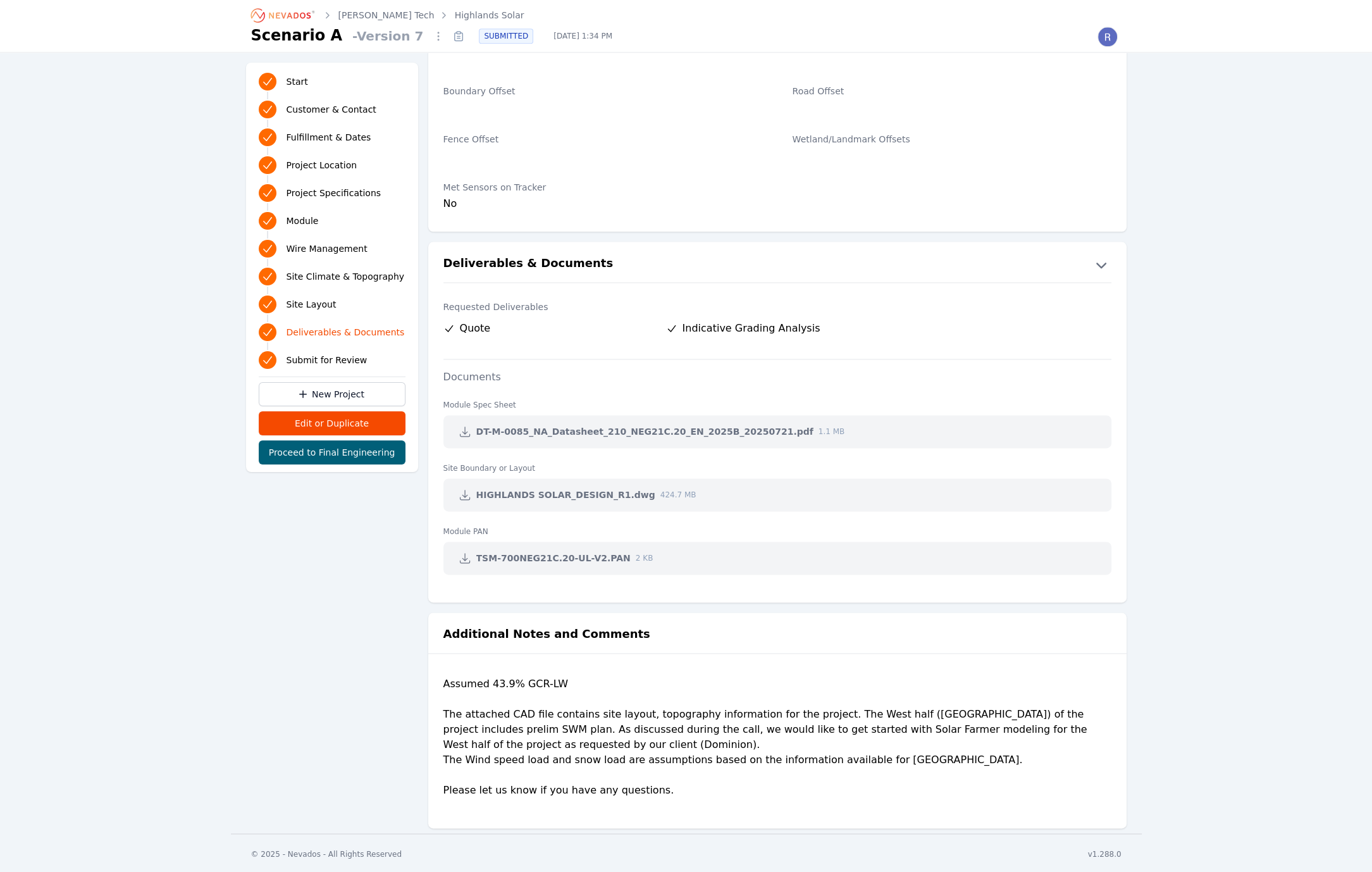
click at [546, 687] on div "Assumed 43.9% GCR-LW The attached CAD file contains site layout, topography inf…" at bounding box center [778, 742] width 668 height 132
click at [582, 677] on div "Assumed 43.9% GCR-LW The attached CAD file contains site layout, topography inf…" at bounding box center [778, 742] width 668 height 132
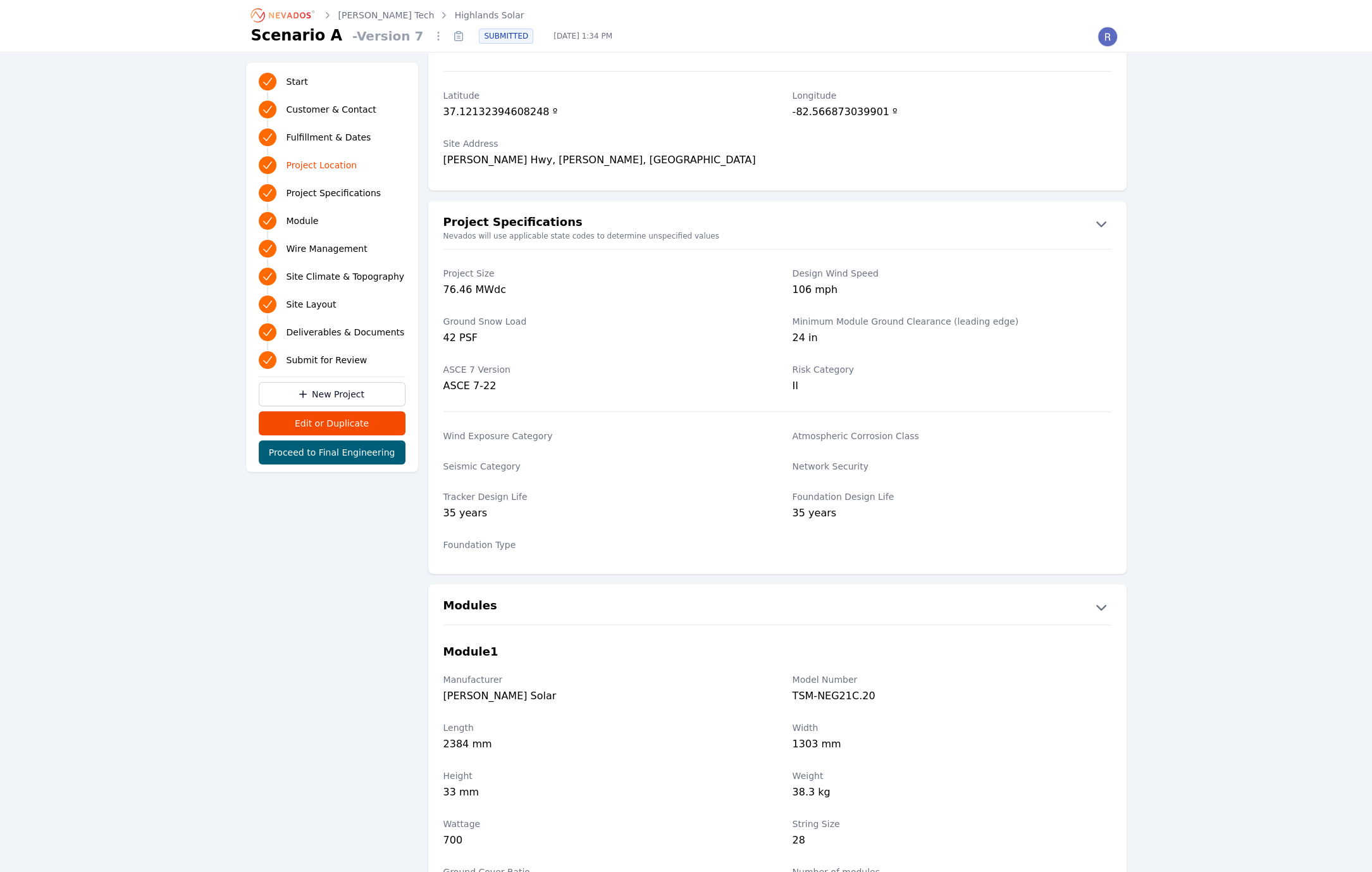
scroll to position [607, 0]
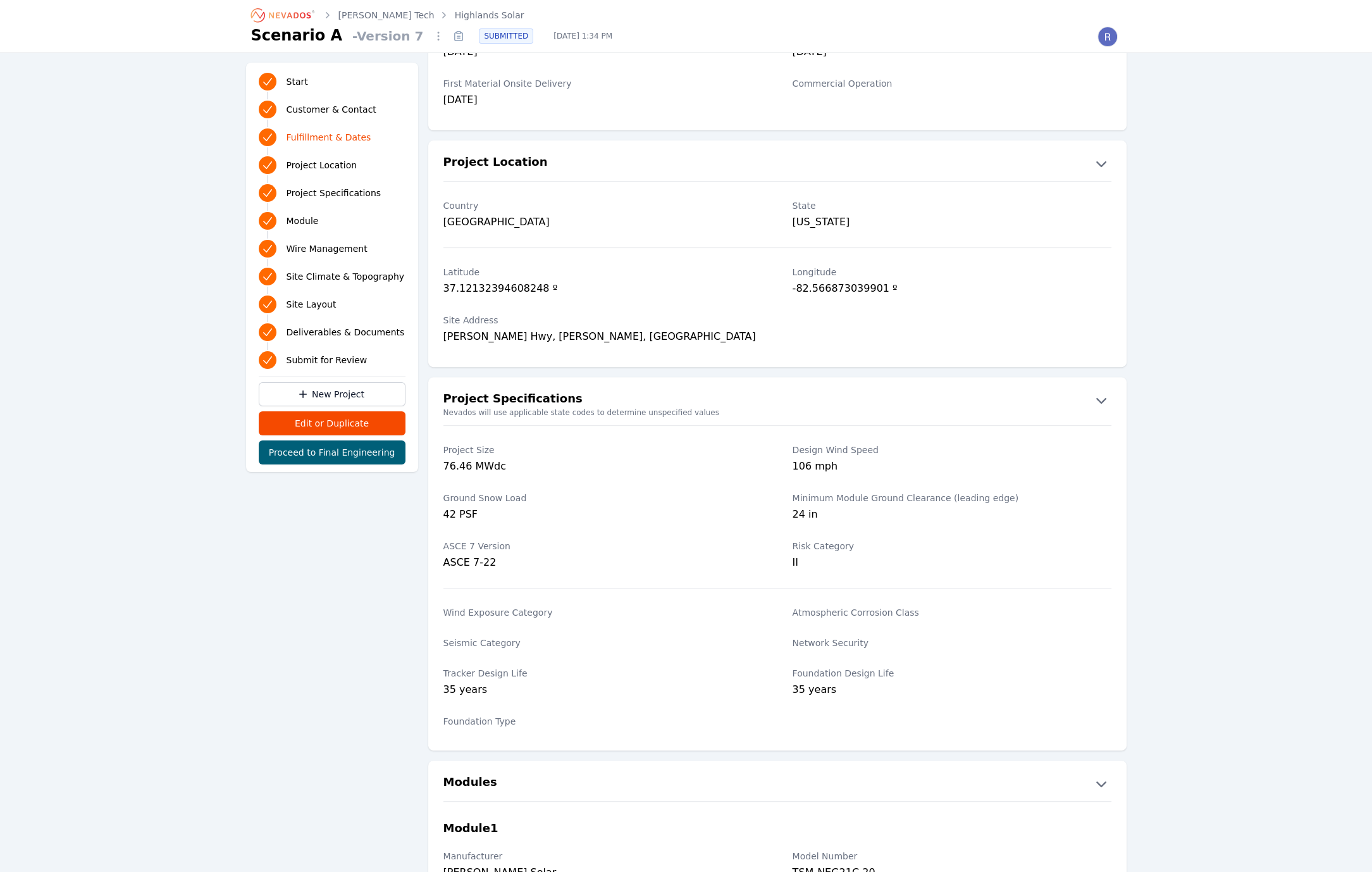
click at [455, 15] on link "Highlands Solar" at bounding box center [490, 16] width 69 height 13
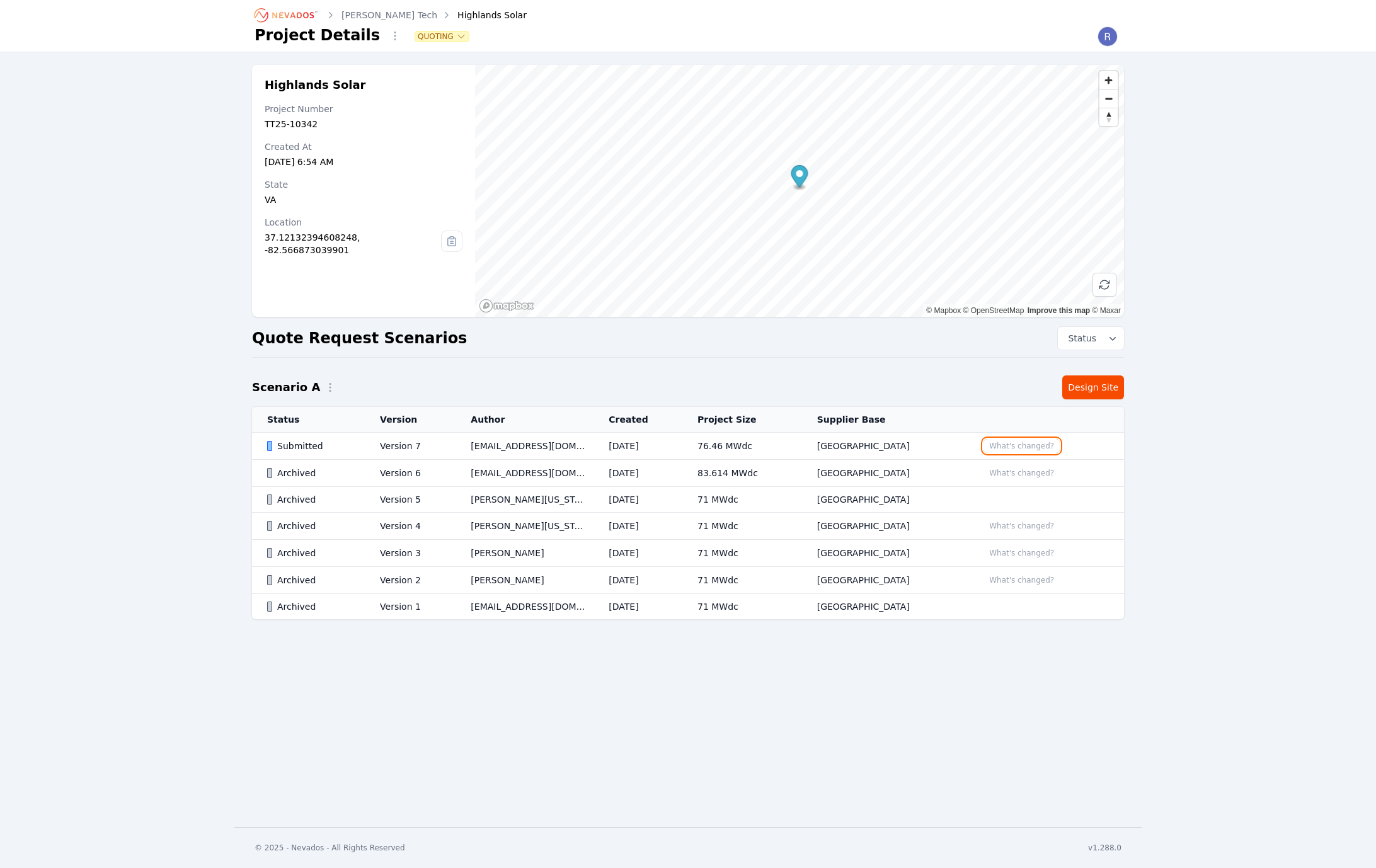
click at [1003, 445] on button "What's changed?" at bounding box center [1022, 446] width 76 height 14
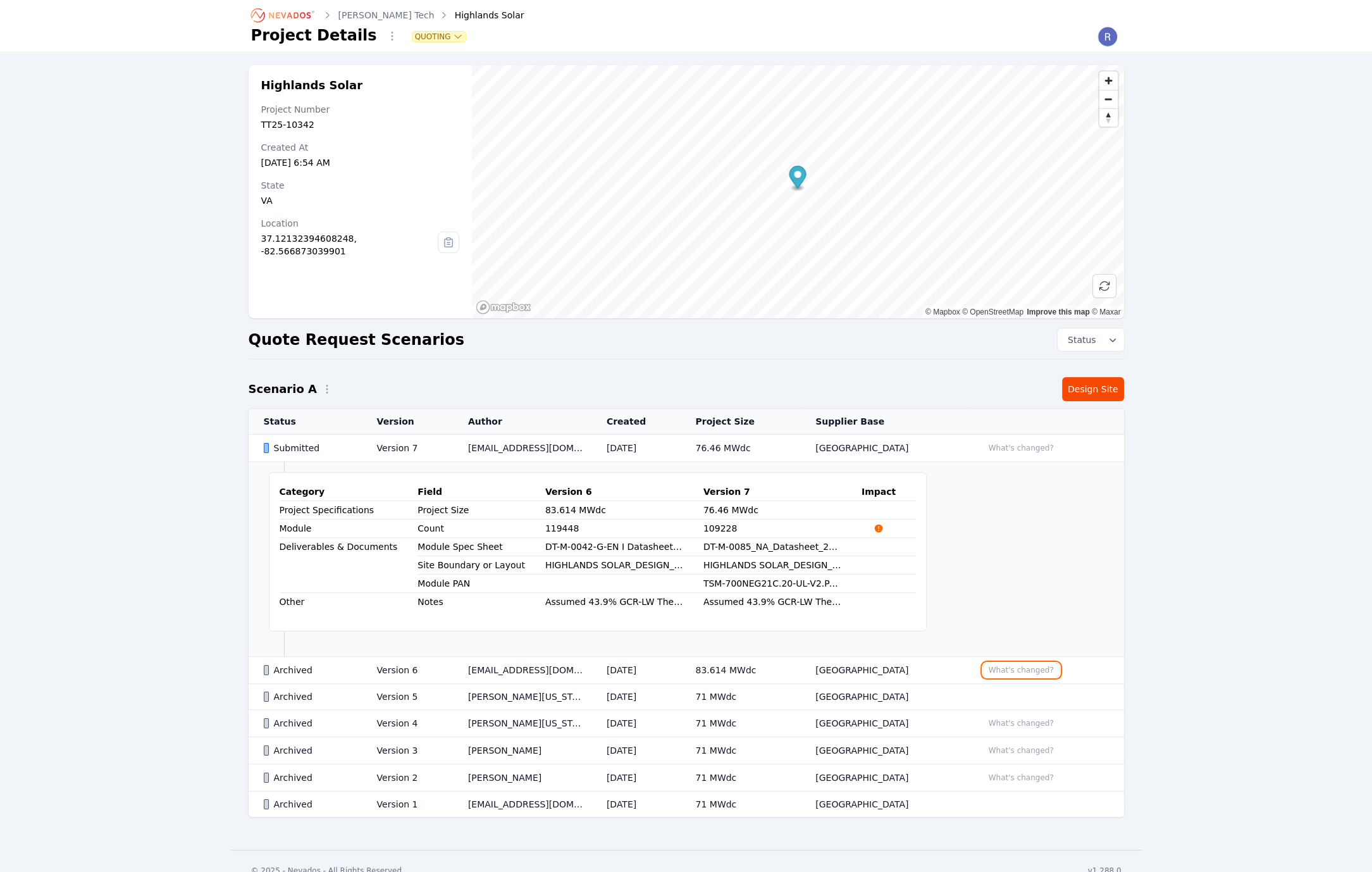
click at [1035, 667] on button "What's changed?" at bounding box center [1021, 670] width 76 height 14
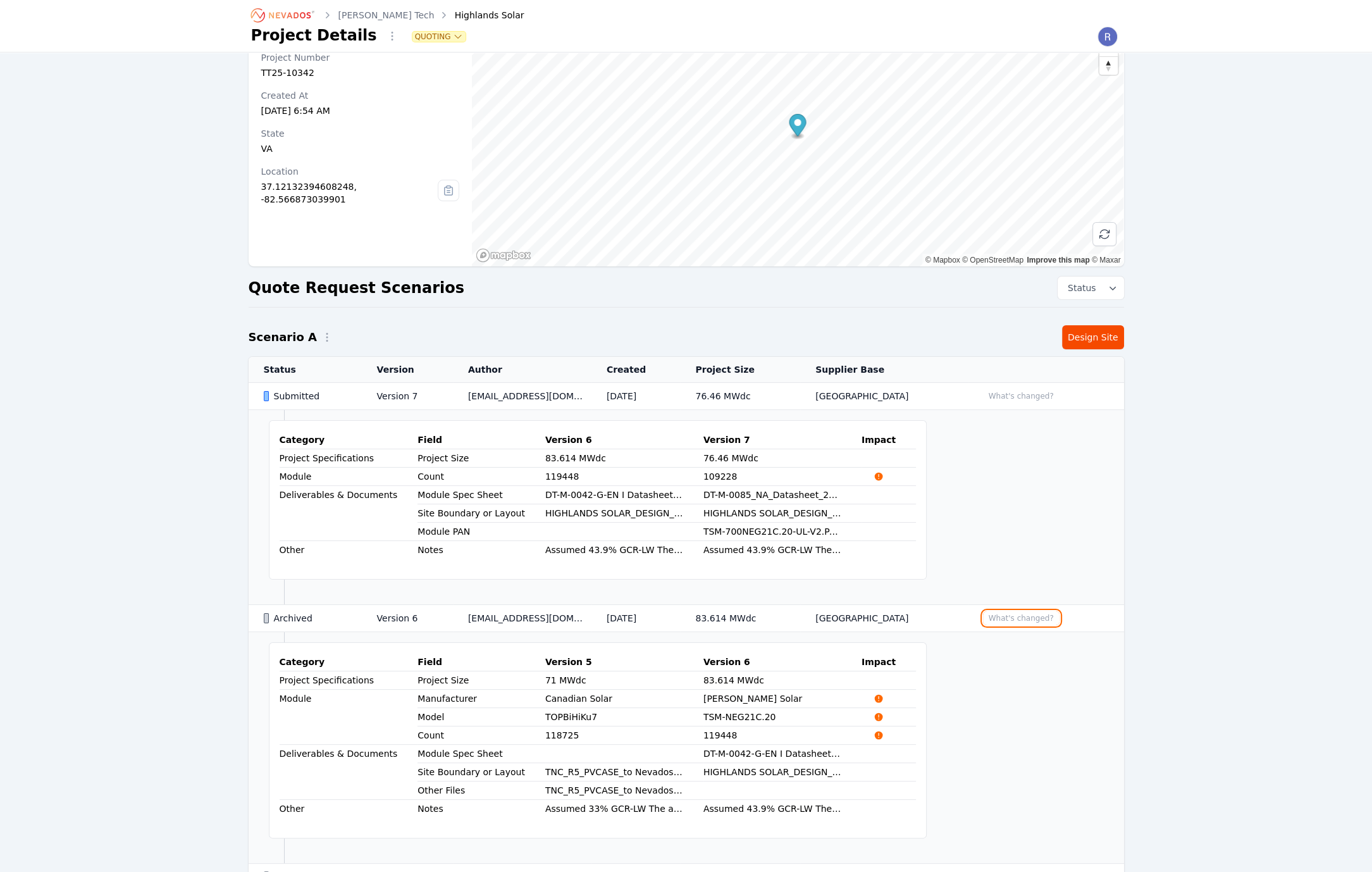
scroll to position [190, 0]
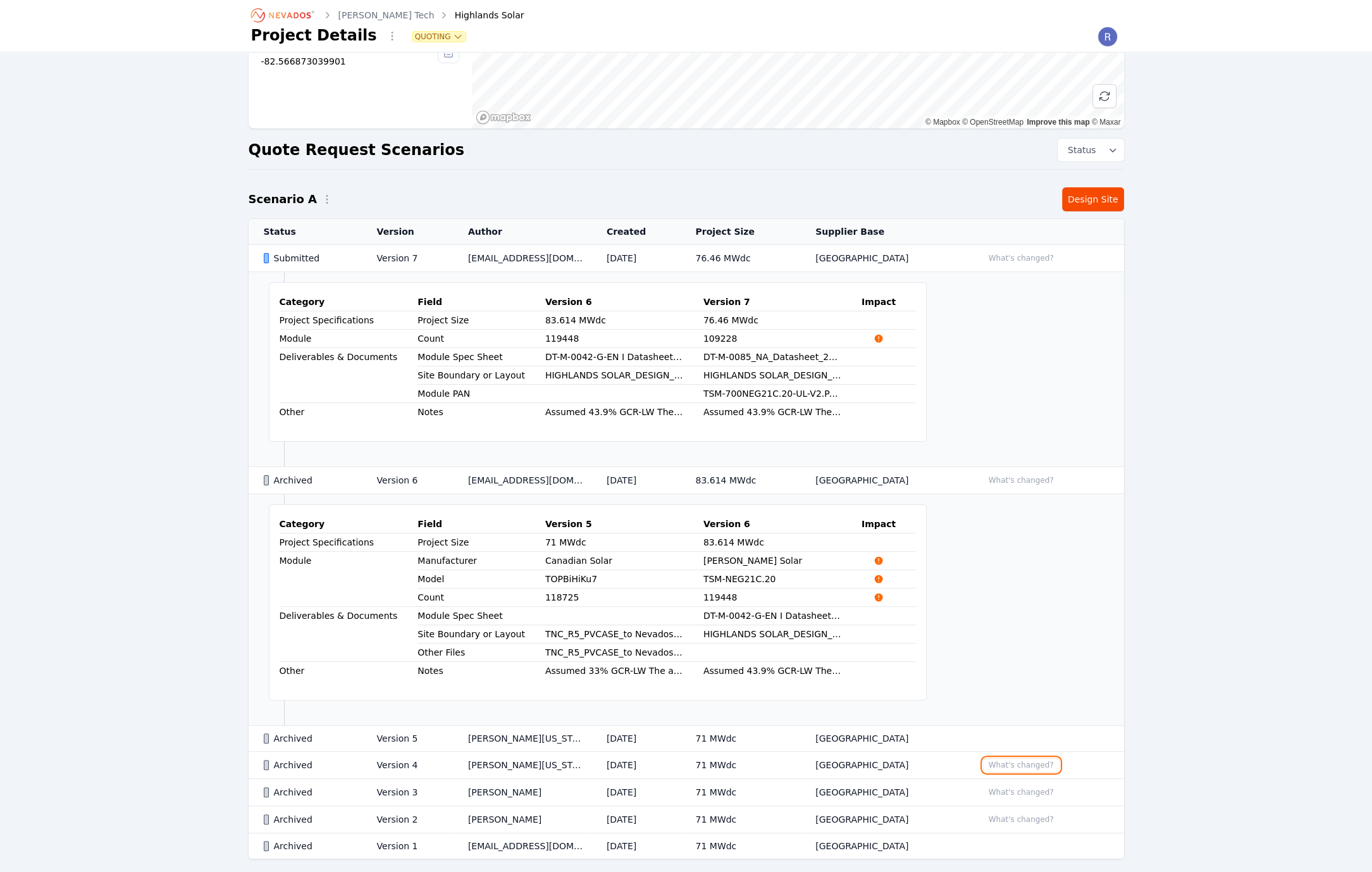
click at [1010, 759] on button "What's changed?" at bounding box center [1021, 765] width 76 height 14
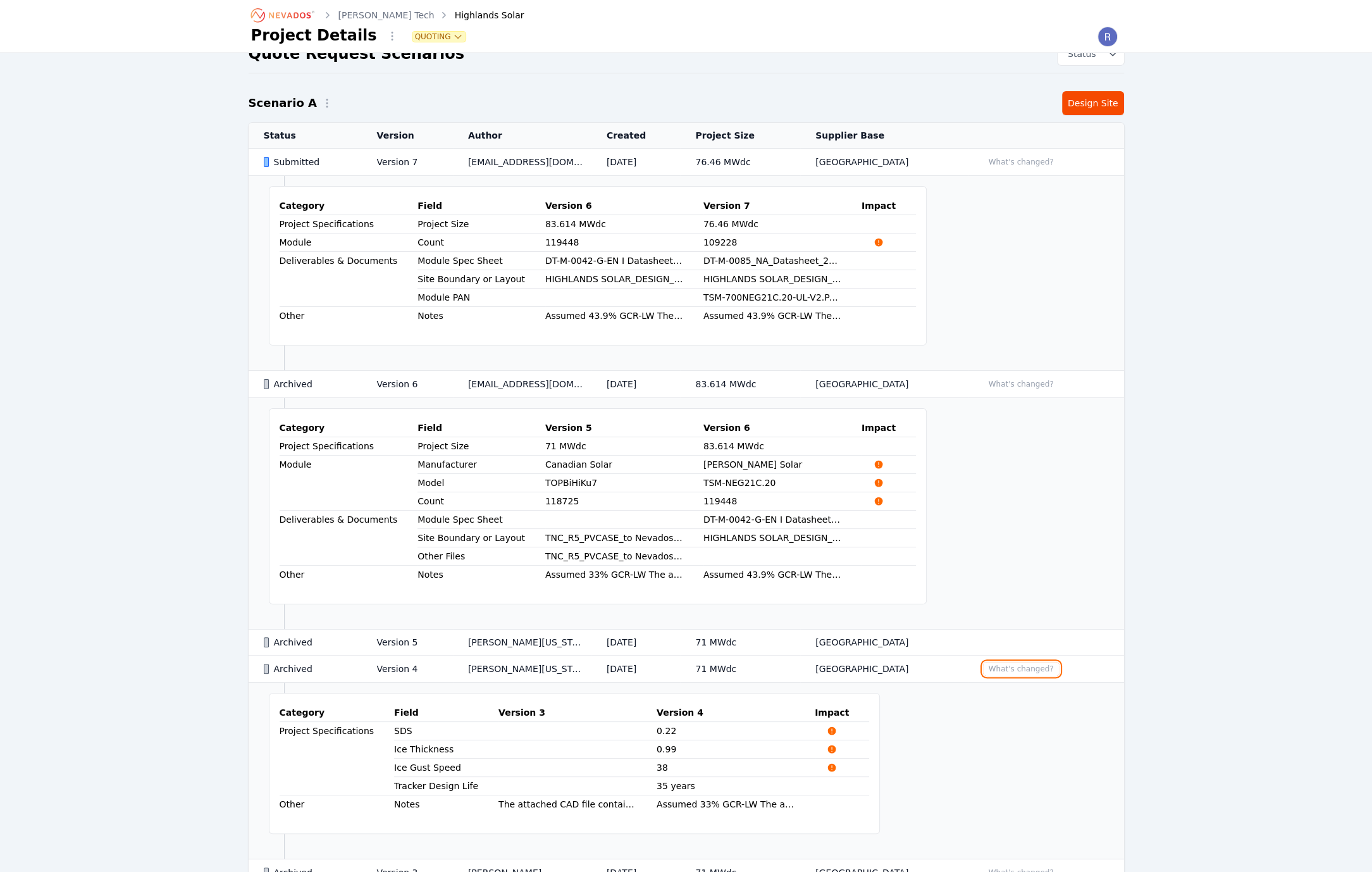
scroll to position [420, 0]
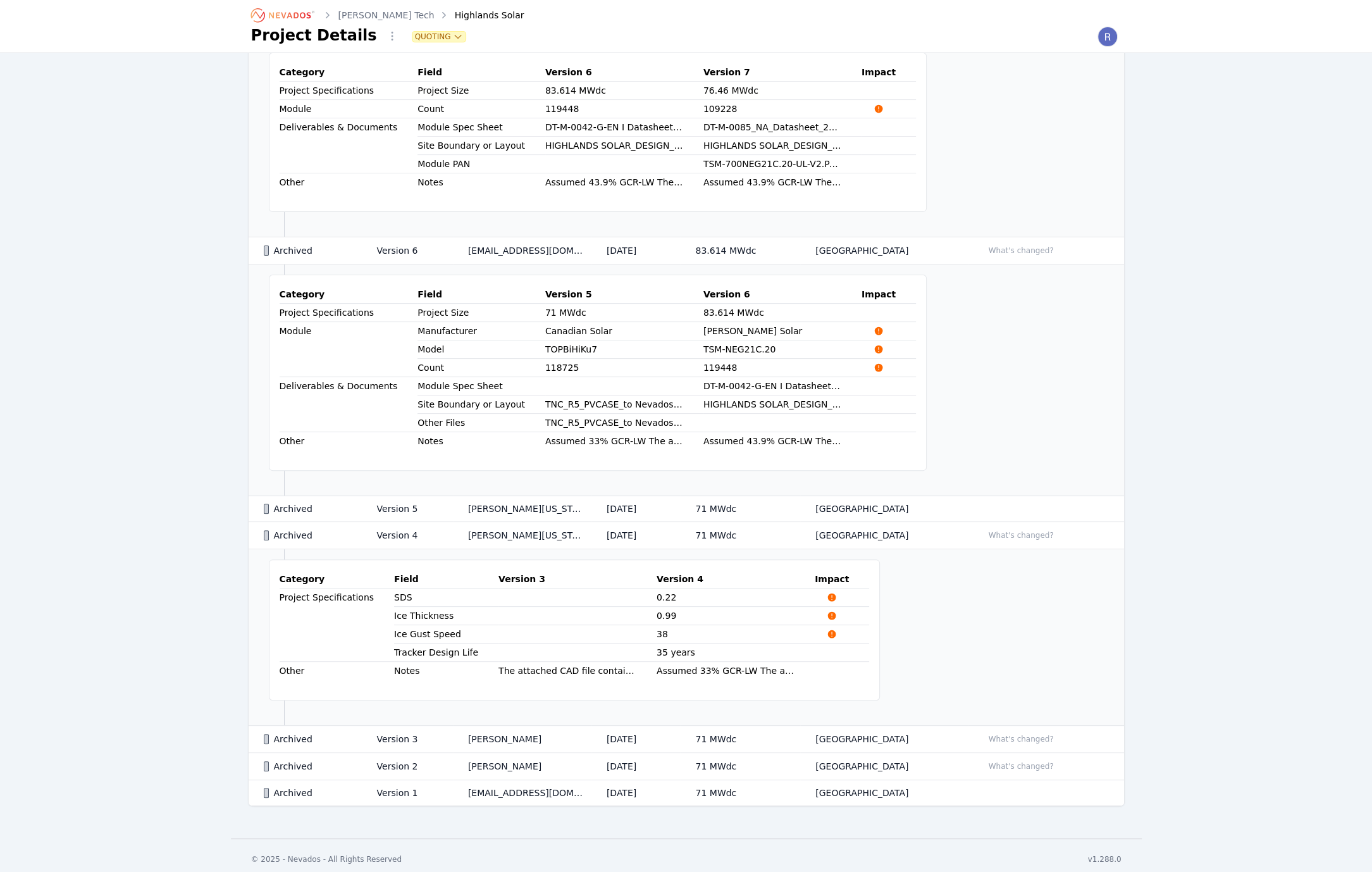
click at [703, 426] on td at bounding box center [783, 423] width 158 height 18
click at [146, 454] on div "Highlands Solar Project Number TT25-10342 Created At [DATE] 6:54 AM State [US_S…" at bounding box center [686, 231] width 1372 height 1198
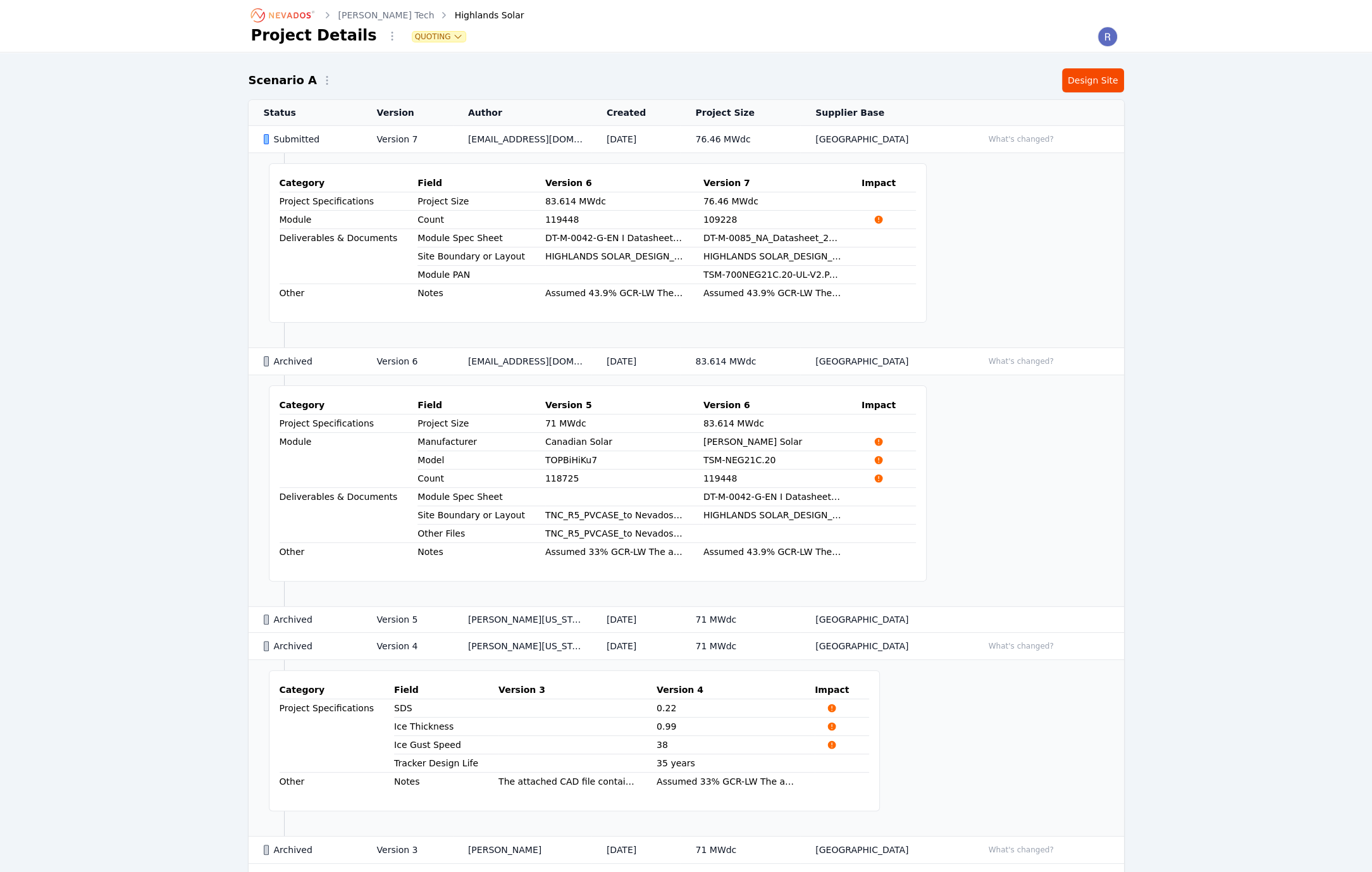
scroll to position [230, 0]
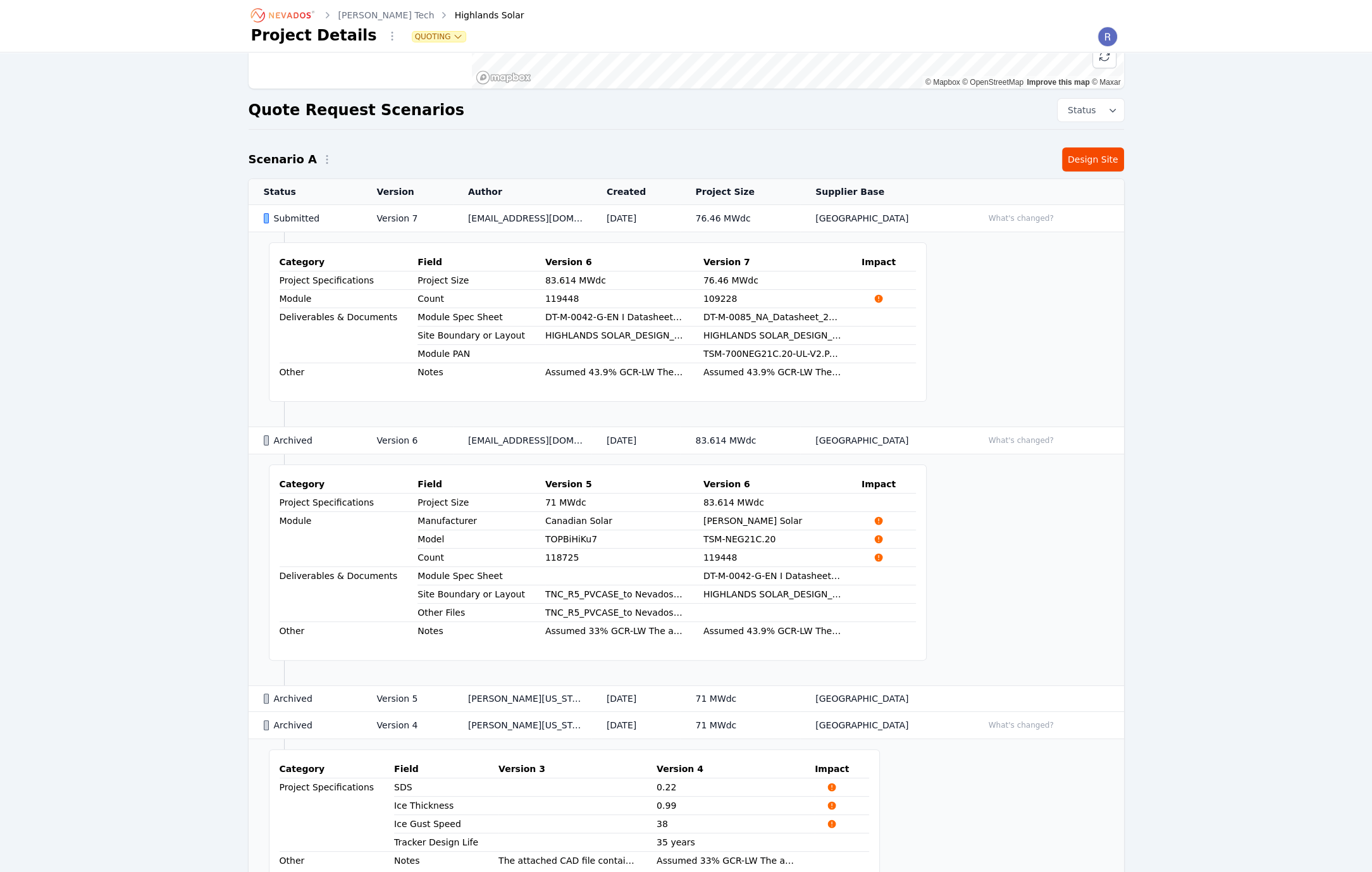
click at [981, 430] on td "What's changed?" at bounding box center [1046, 440] width 156 height 27
